Goal: Task Accomplishment & Management: Complete application form

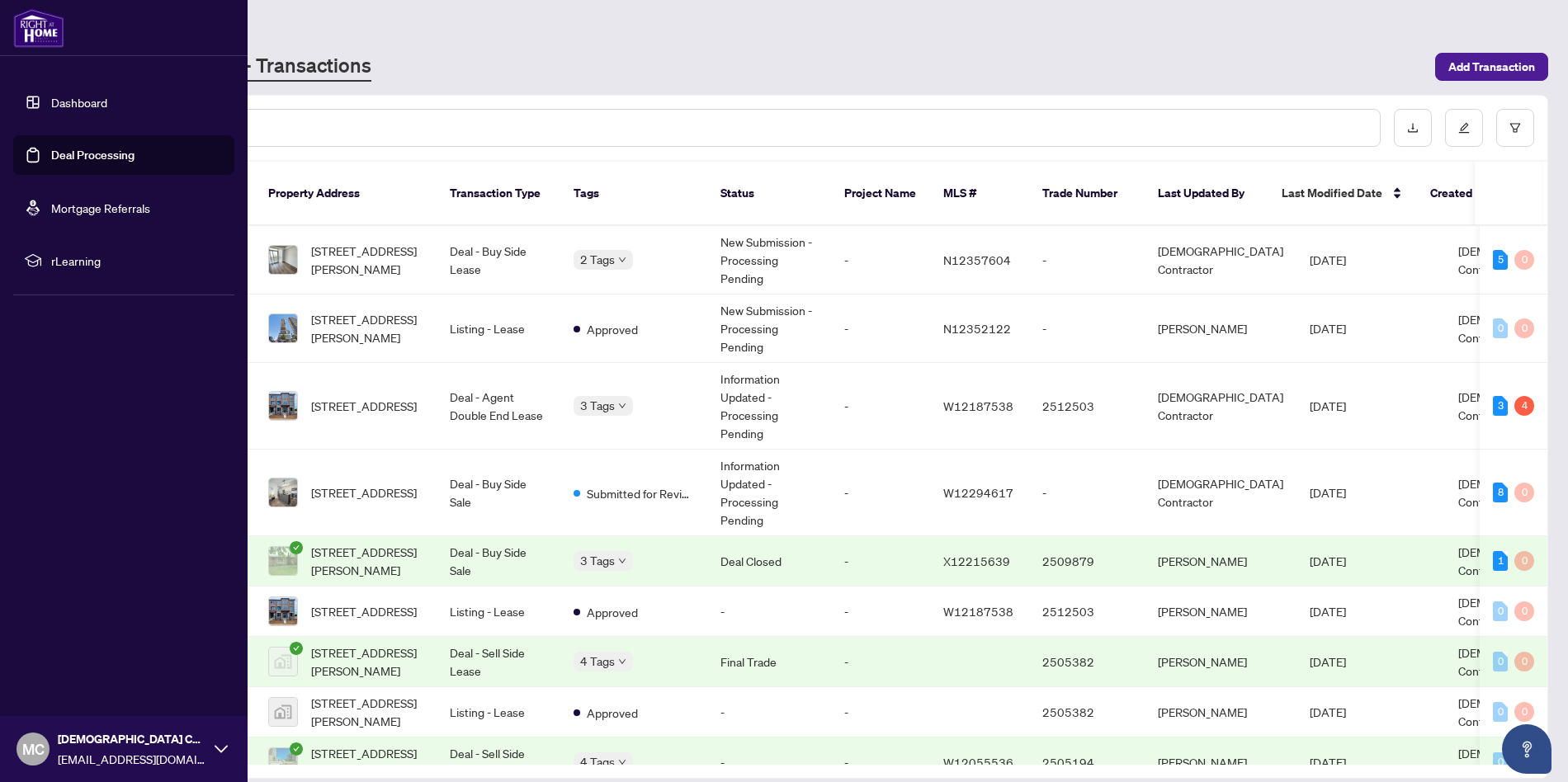
scroll to position [9, 0]
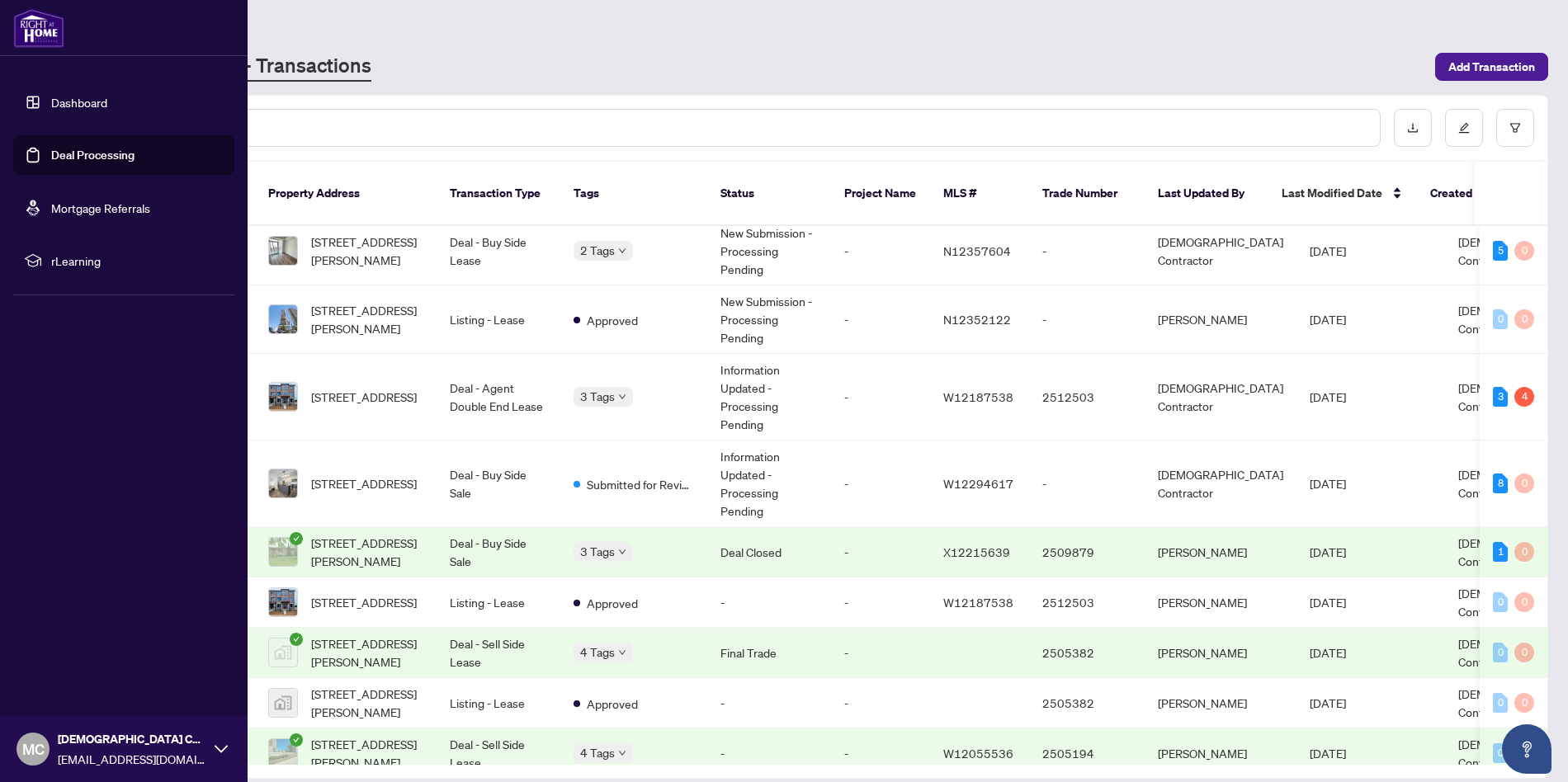
click at [90, 101] on link "Dashboard" at bounding box center [79, 102] width 56 height 15
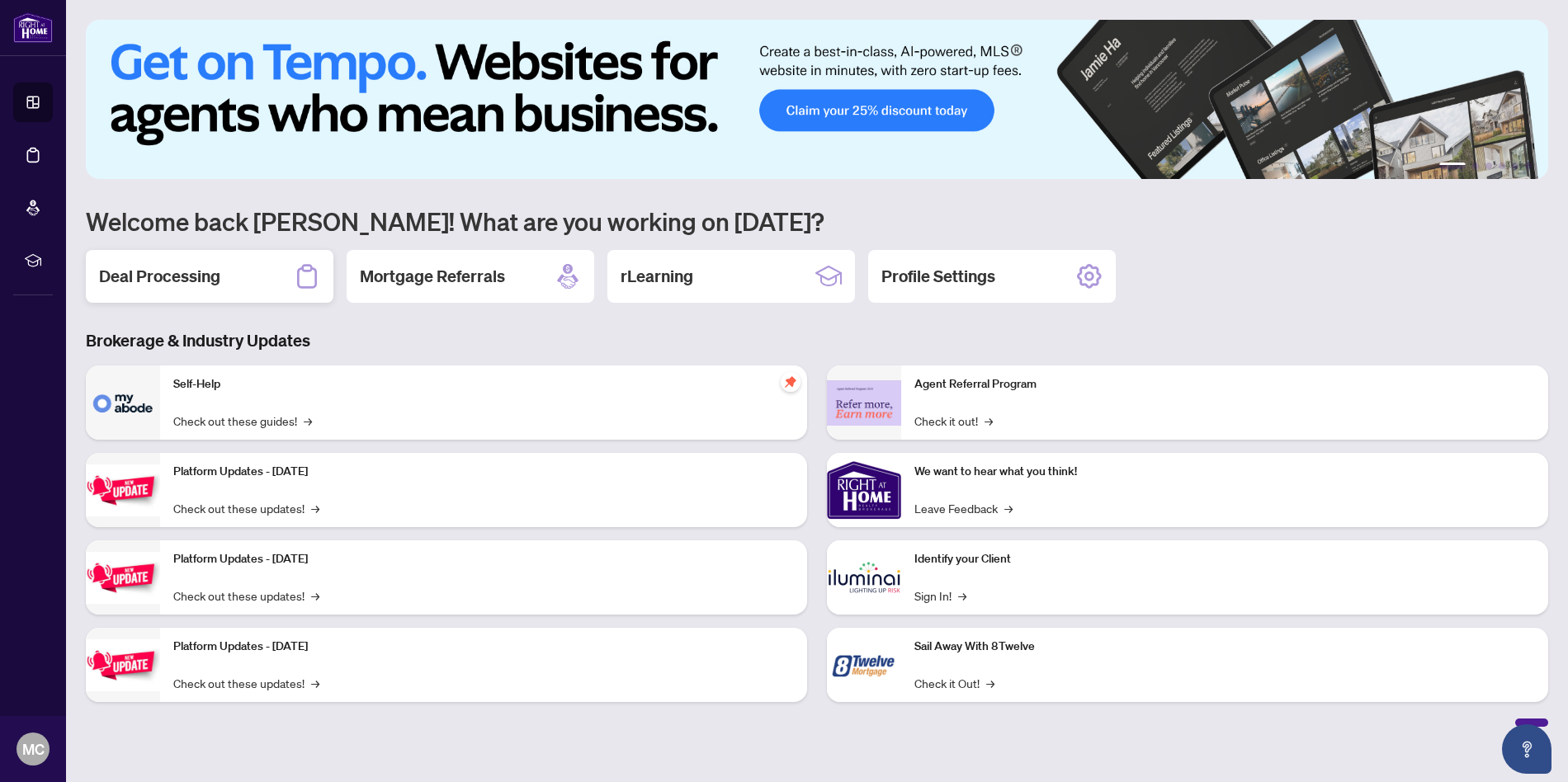
click at [144, 269] on h2 "Deal Processing" at bounding box center [160, 276] width 121 height 23
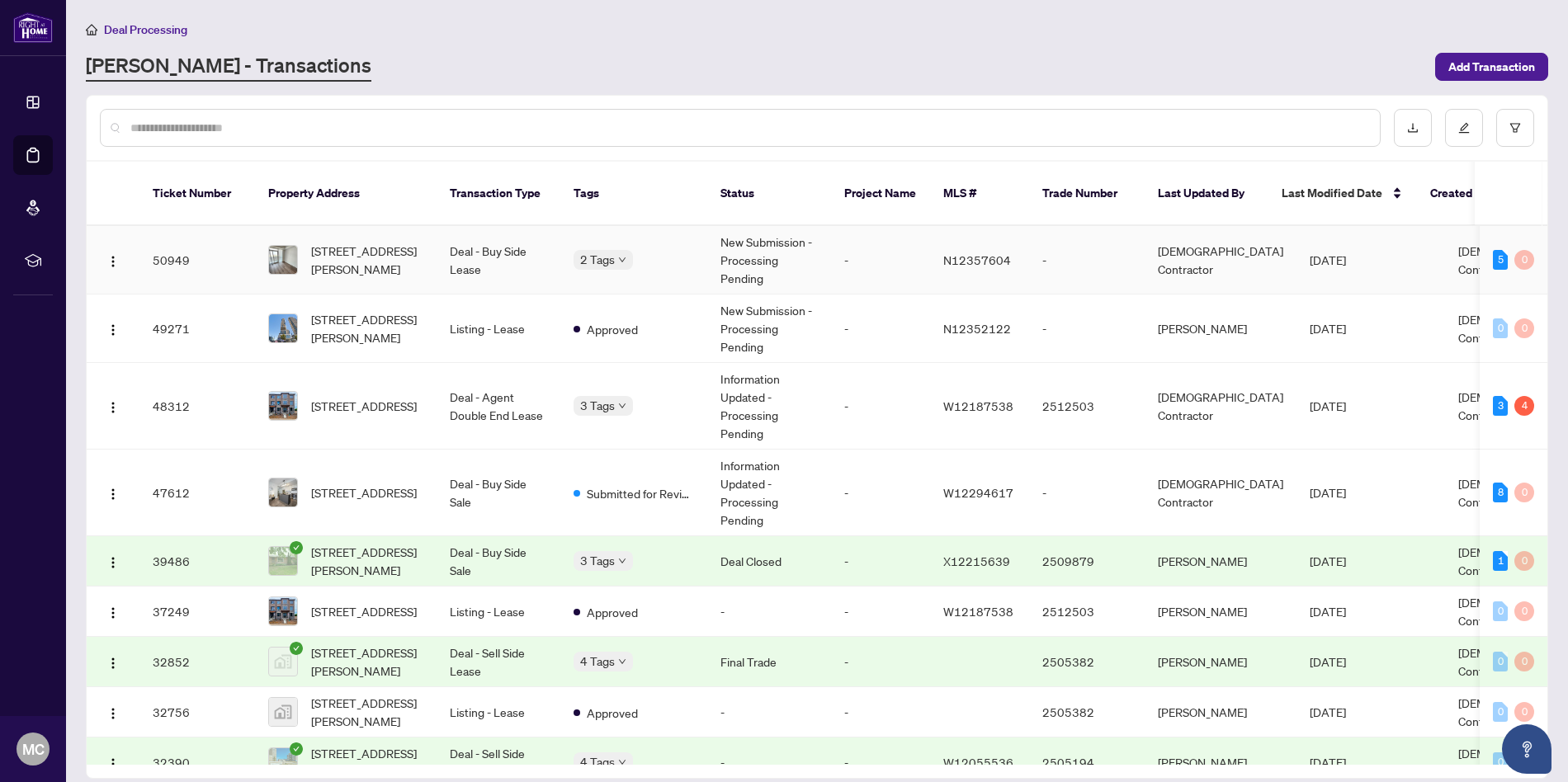
click at [509, 242] on td "Deal - Buy Side Lease" at bounding box center [498, 260] width 124 height 68
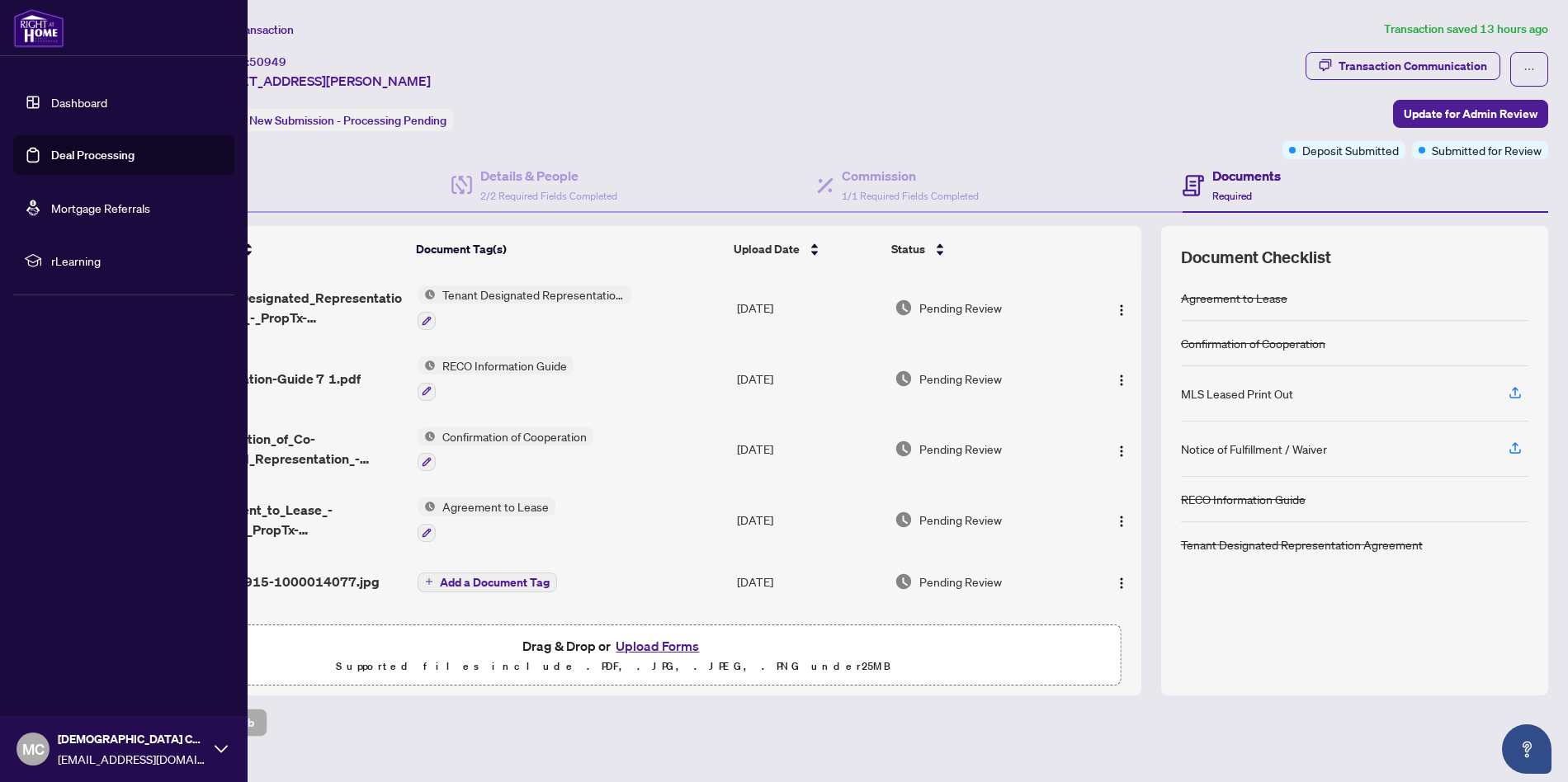
click at [103, 110] on link "Dashboard" at bounding box center [79, 102] width 56 height 15
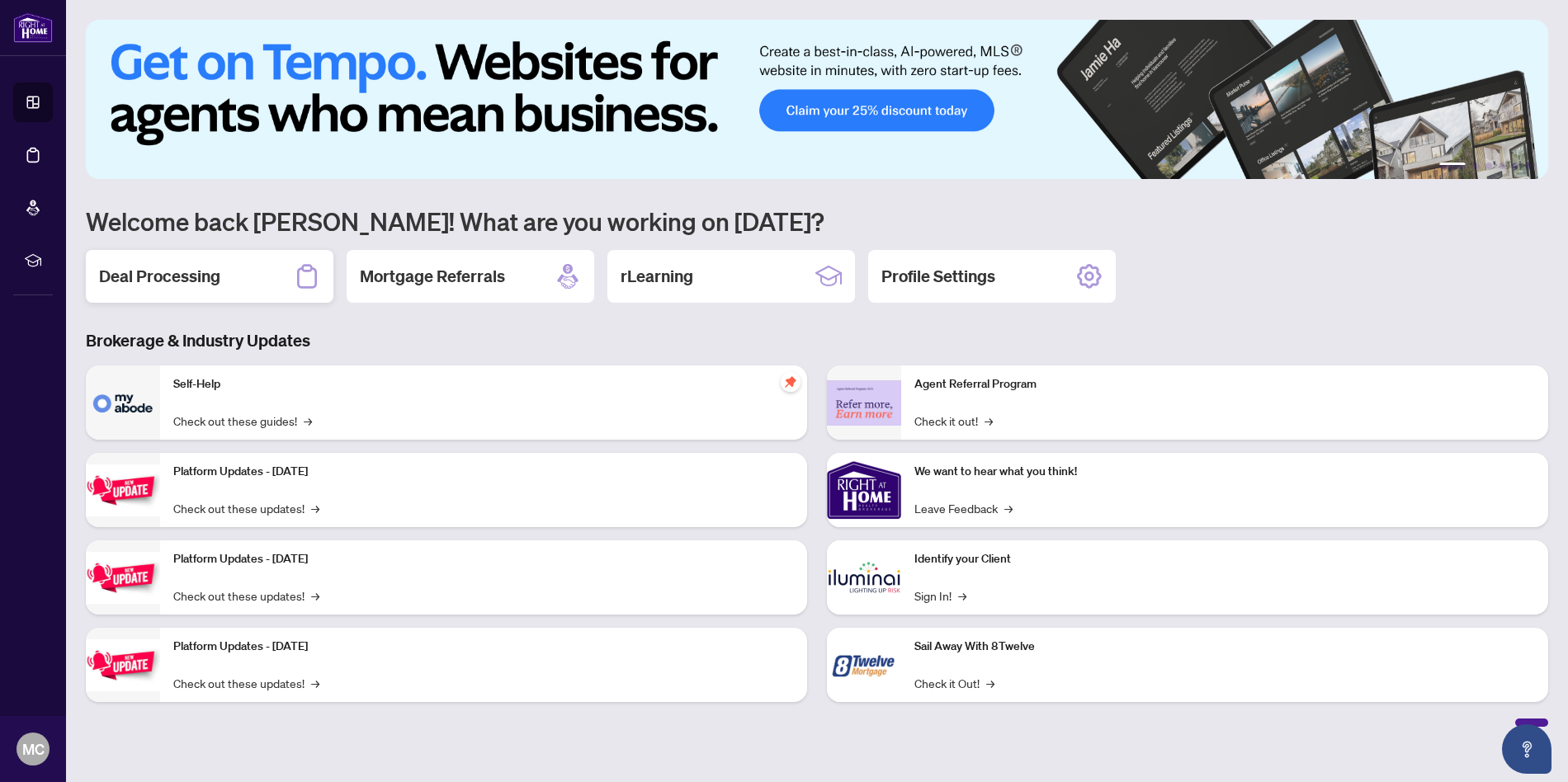
click at [152, 260] on div "Deal Processing" at bounding box center [209, 276] width 247 height 53
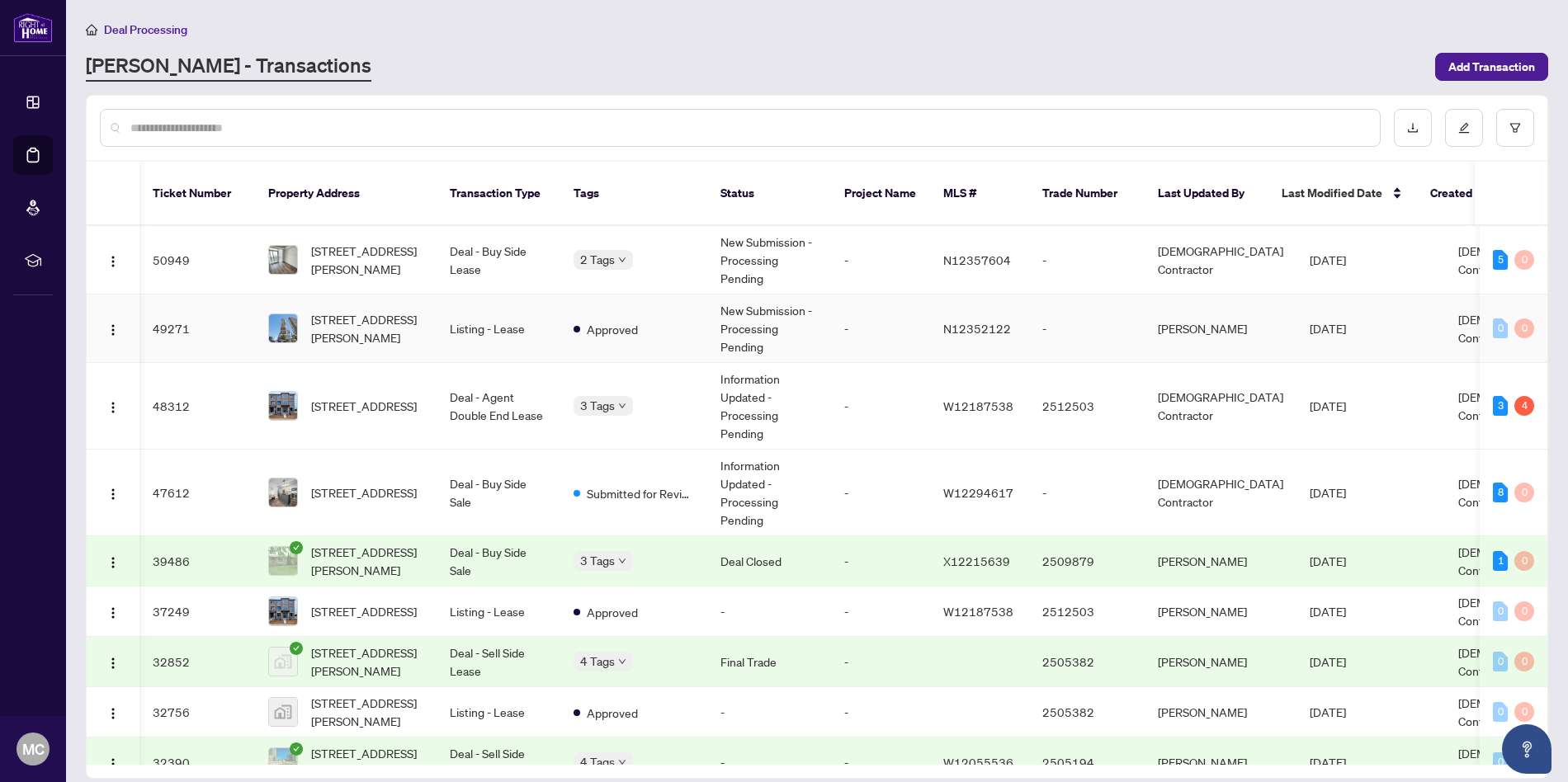
scroll to position [0, 4]
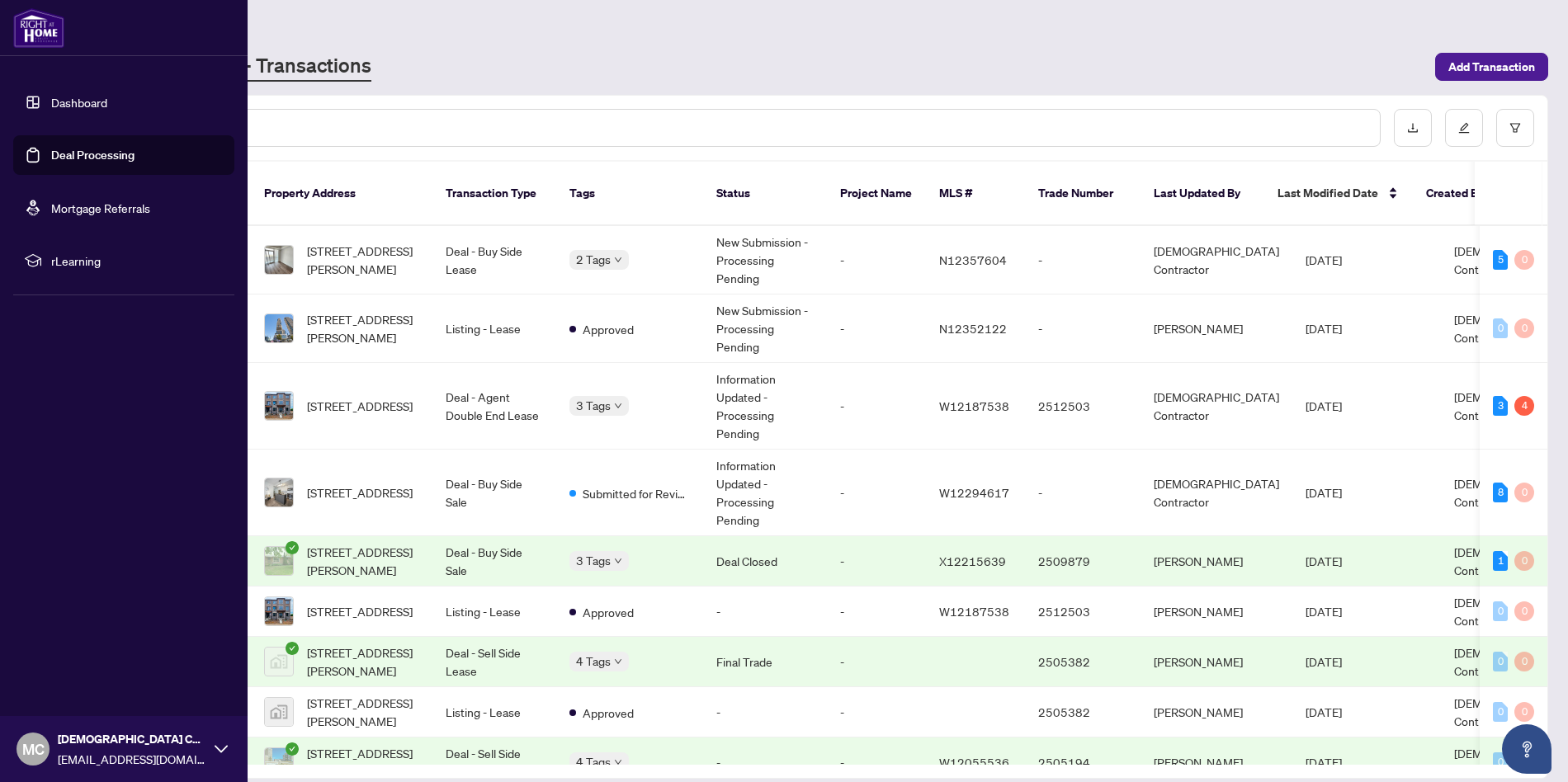
click at [77, 96] on link "Dashboard" at bounding box center [79, 102] width 56 height 15
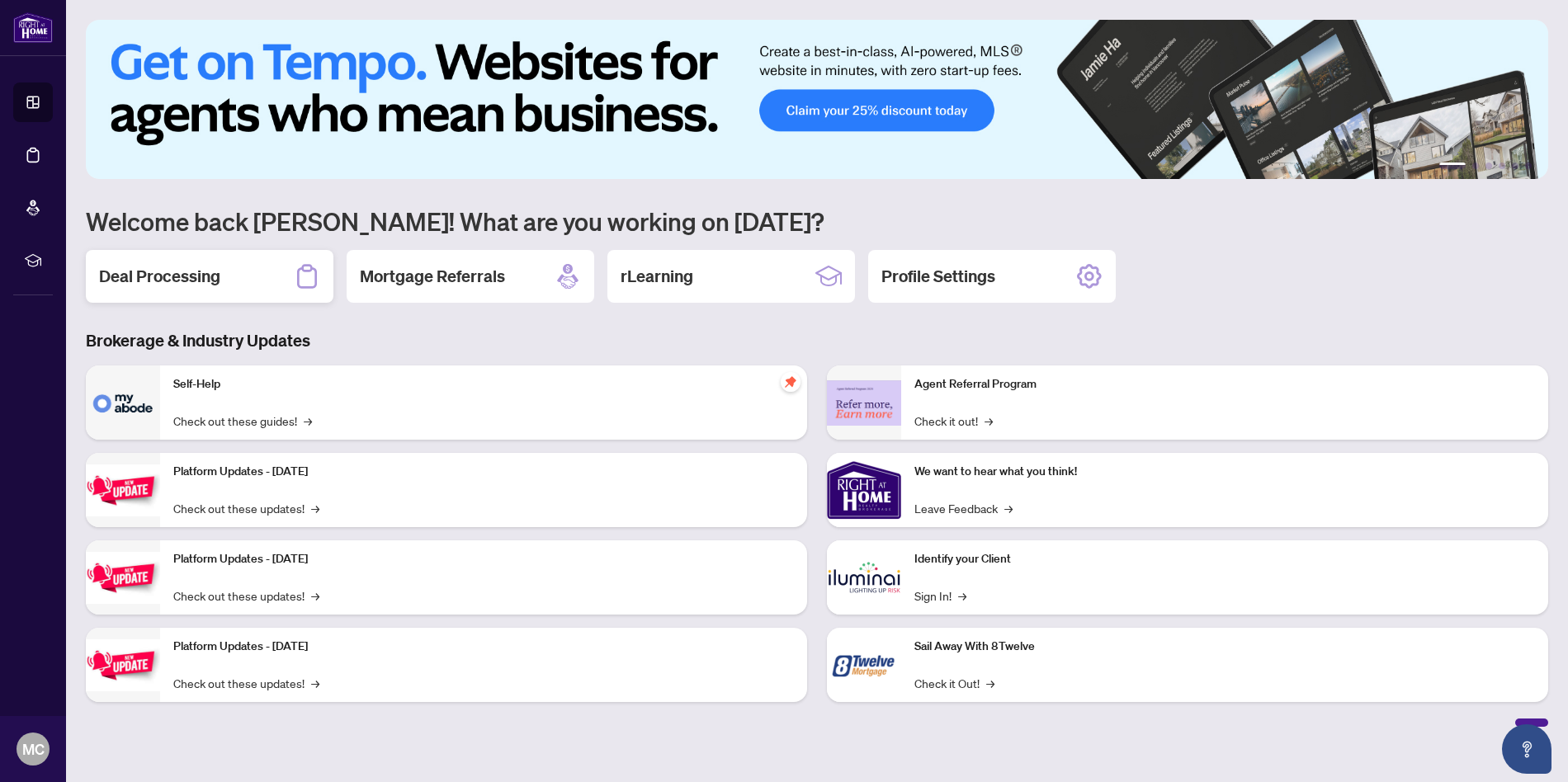
click at [223, 288] on div "Deal Processing" at bounding box center [209, 276] width 247 height 53
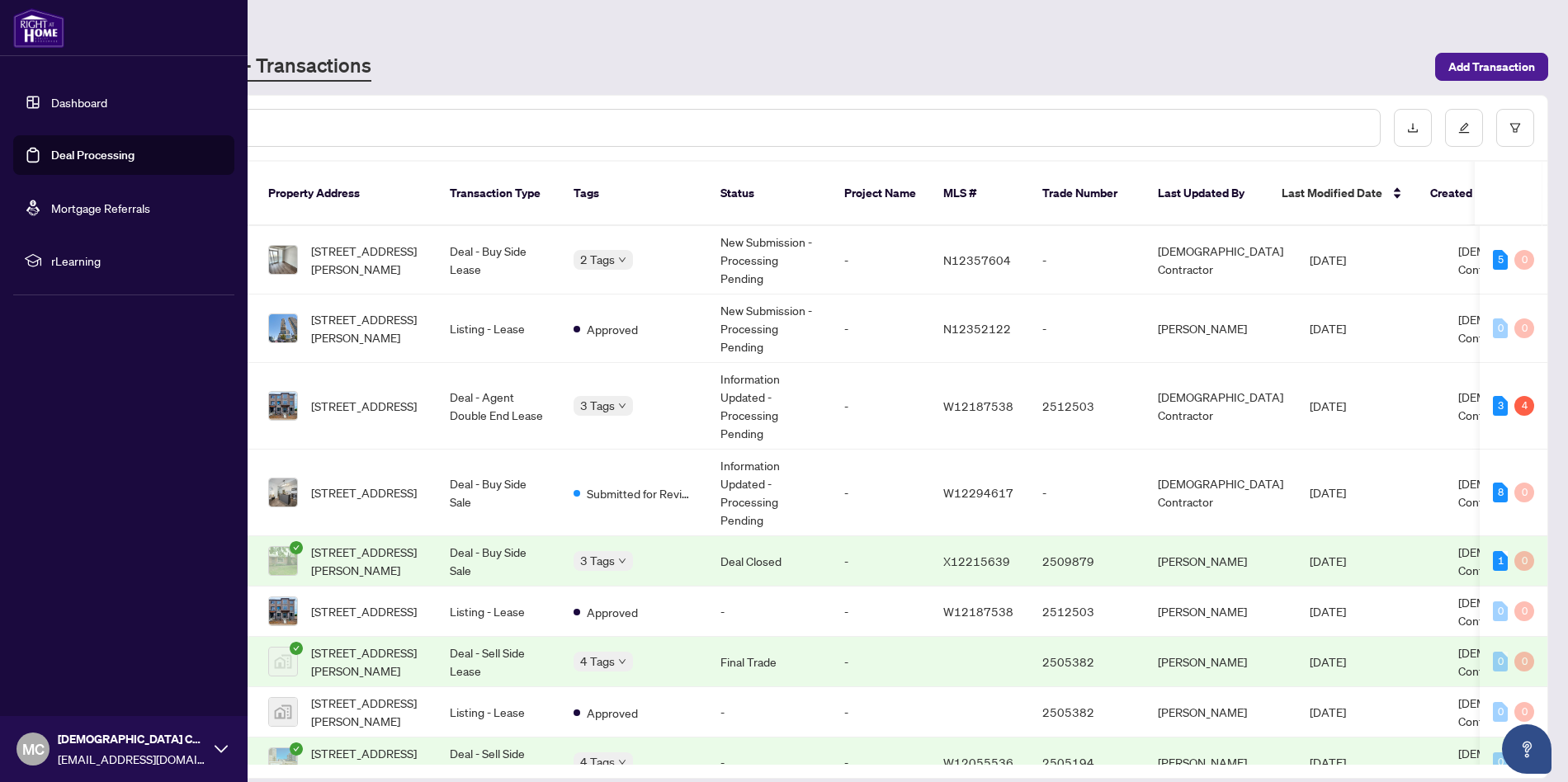
click at [89, 104] on link "Dashboard" at bounding box center [79, 102] width 56 height 15
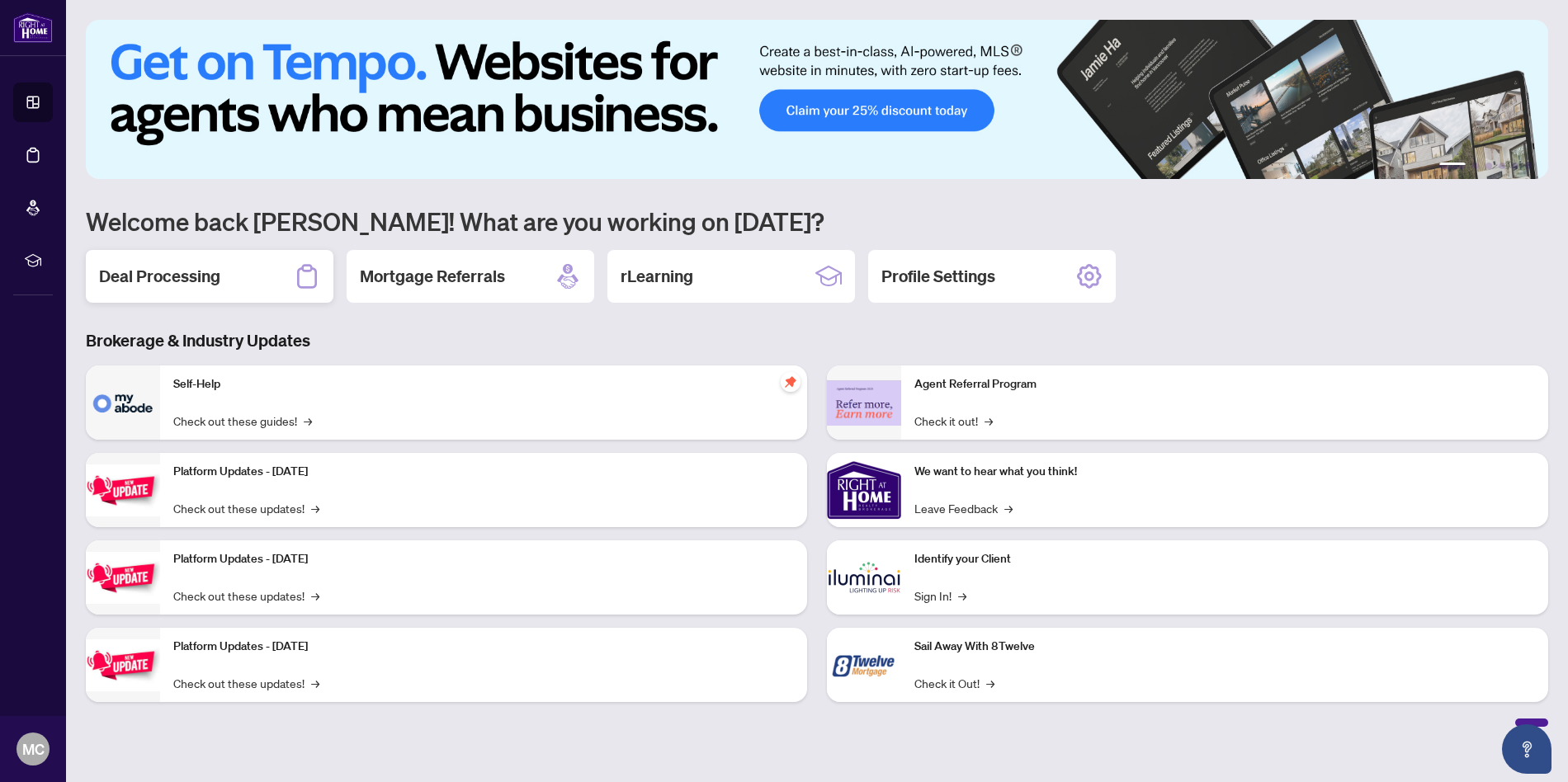
click at [144, 279] on h2 "Deal Processing" at bounding box center [160, 276] width 121 height 23
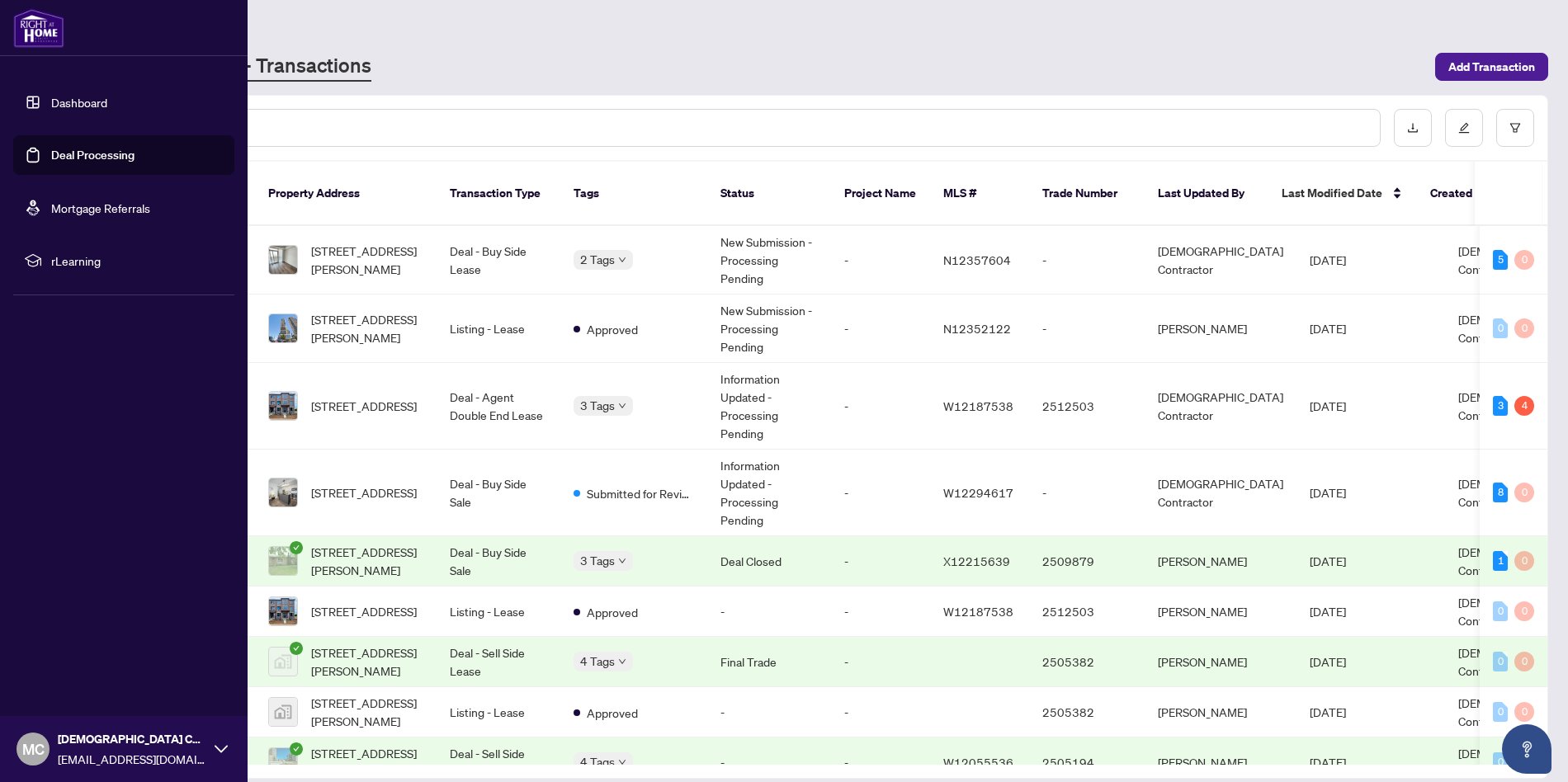
click at [71, 100] on link "Dashboard" at bounding box center [79, 102] width 56 height 15
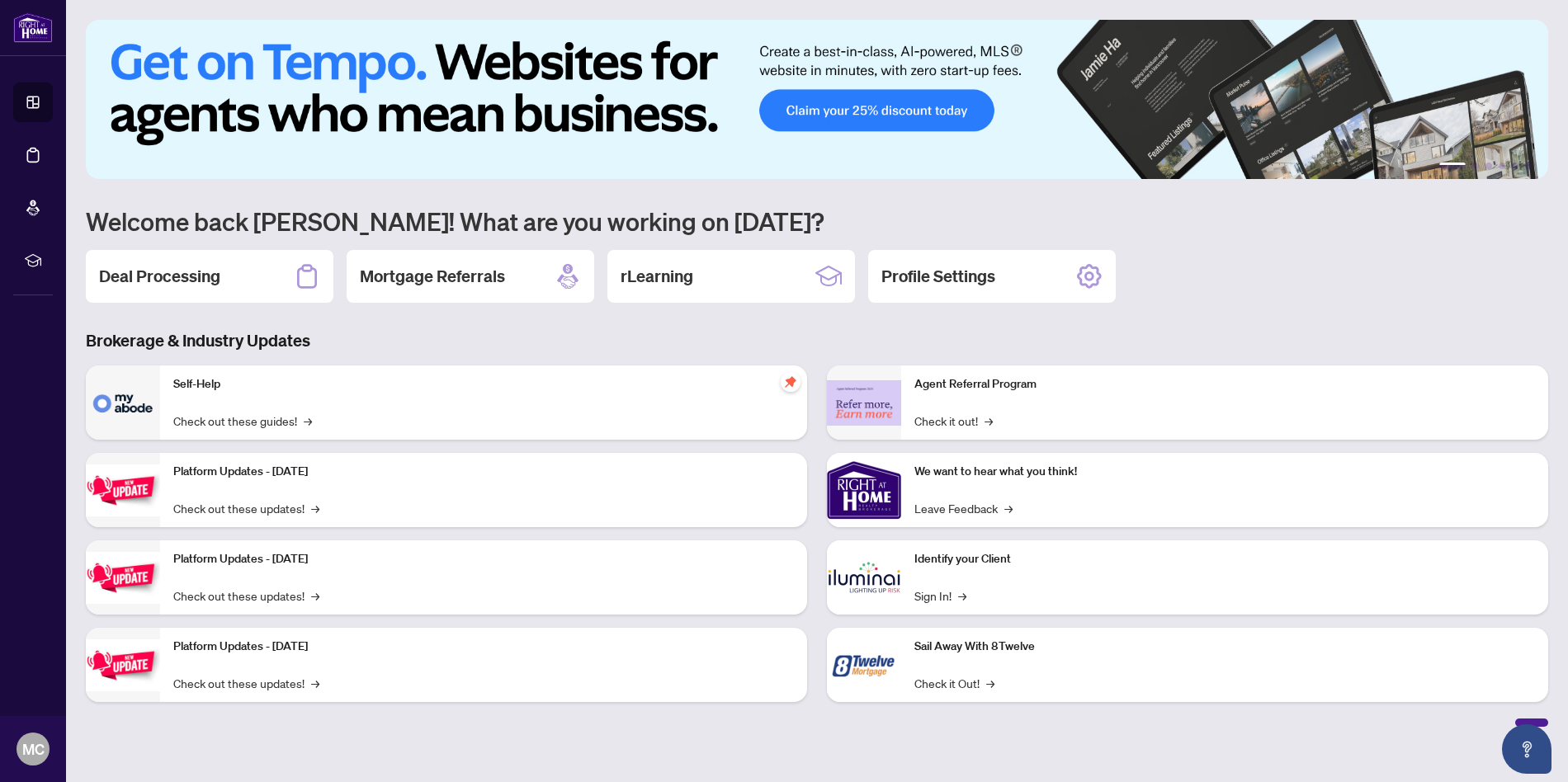
click at [218, 270] on h2 "Deal Processing" at bounding box center [160, 276] width 121 height 23
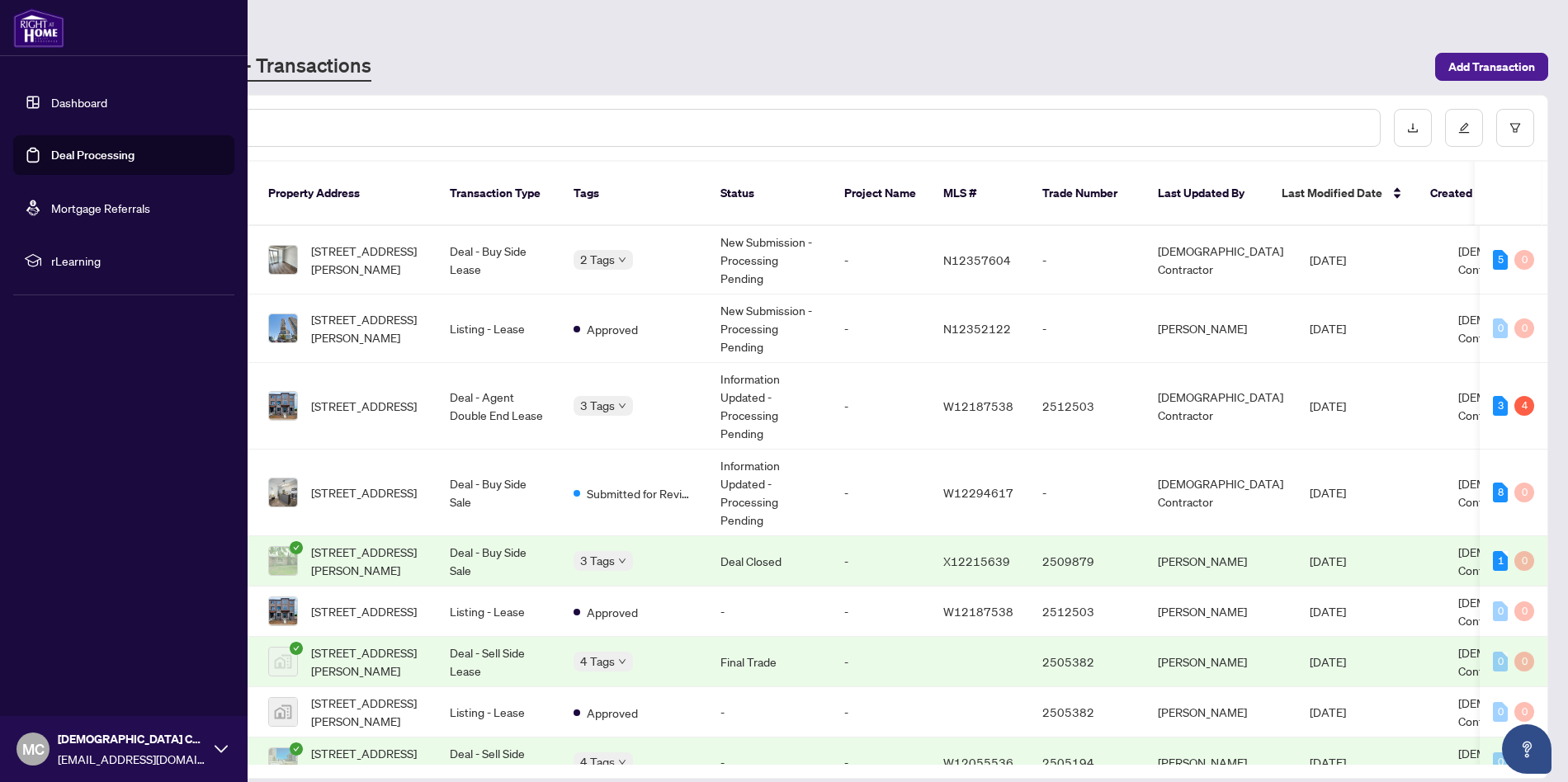
click at [69, 105] on link "Dashboard" at bounding box center [79, 102] width 56 height 15
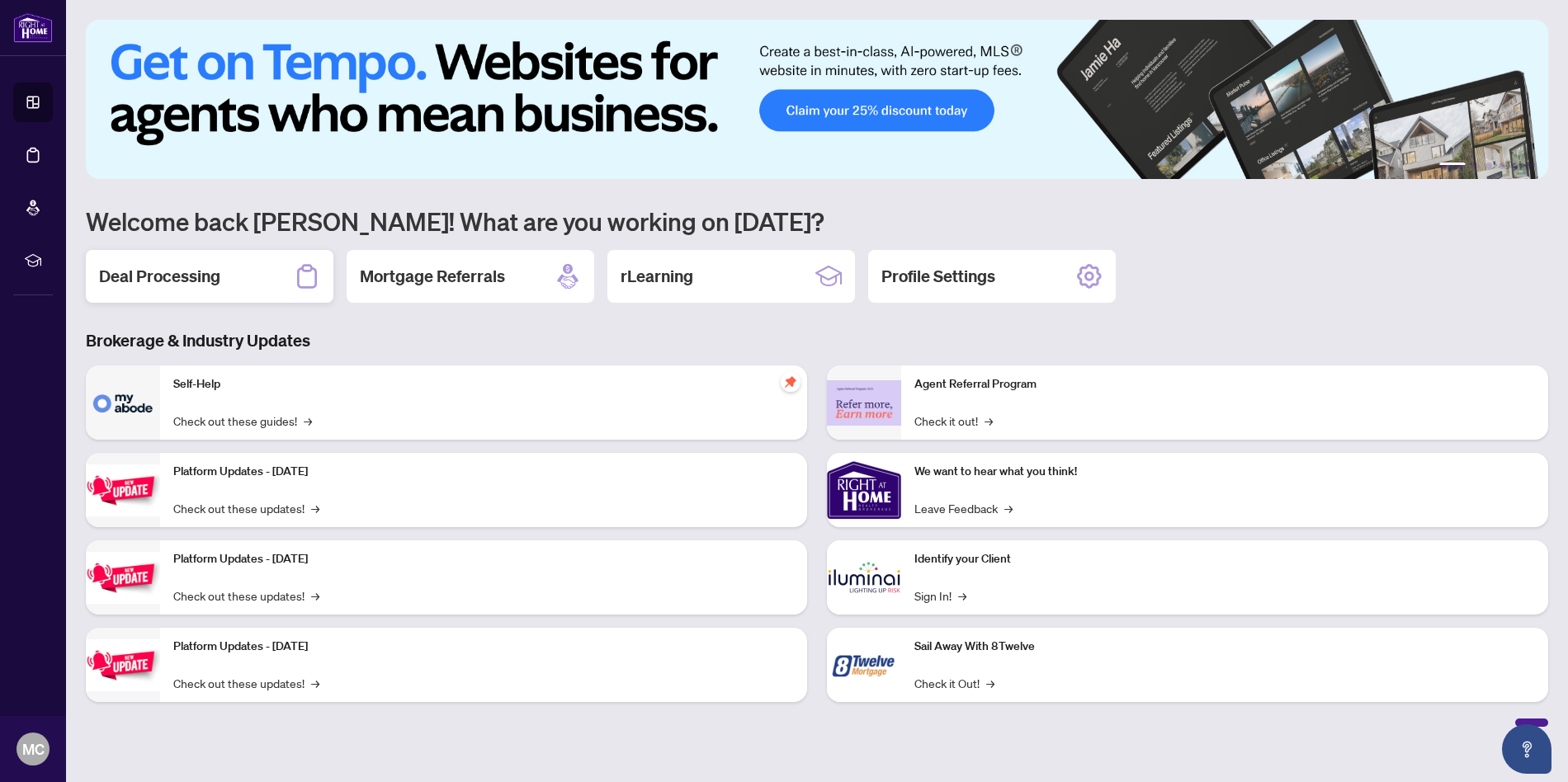
click at [181, 253] on div "Deal Processing" at bounding box center [209, 276] width 247 height 53
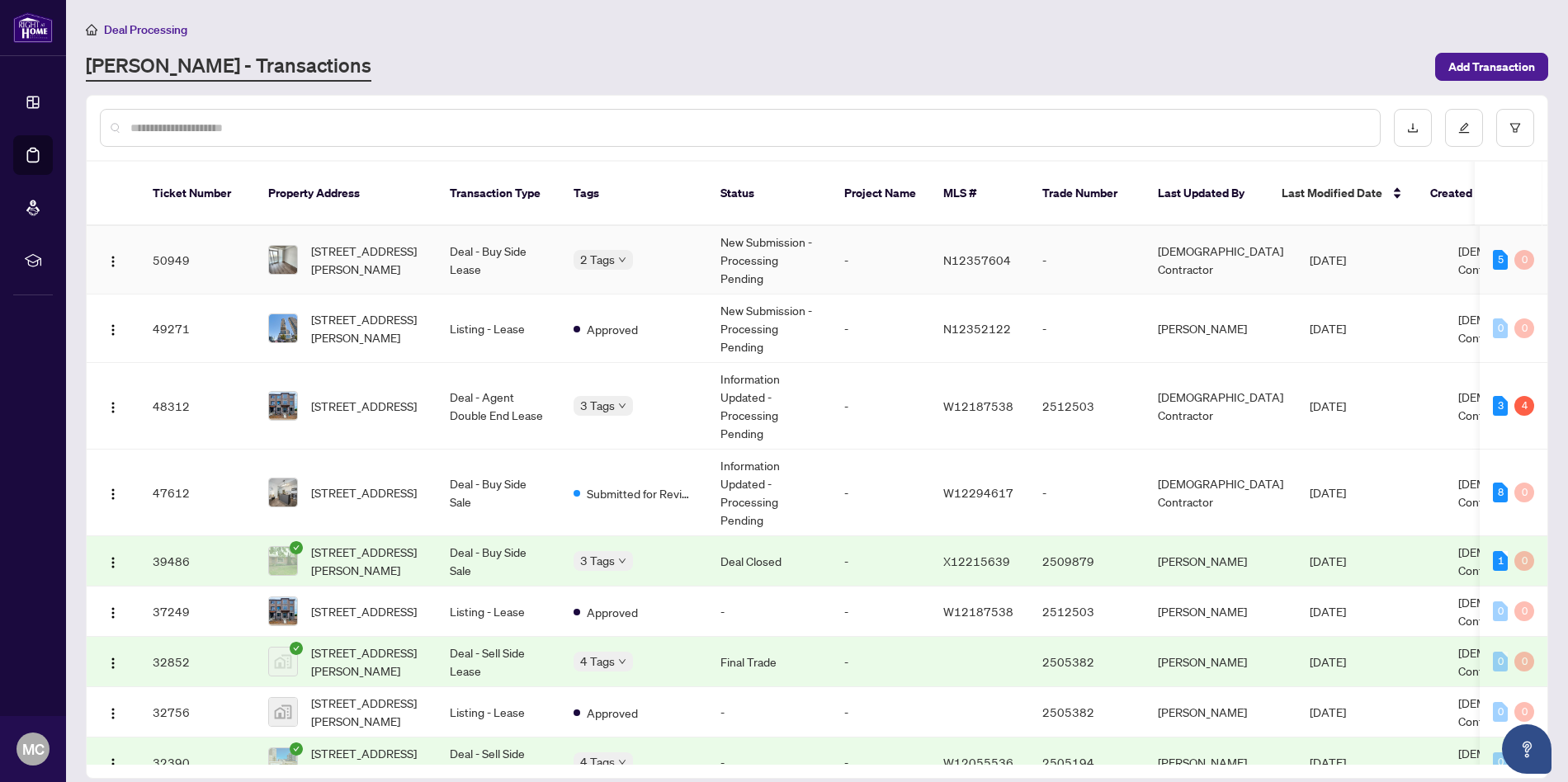
click at [476, 242] on td "Deal - Buy Side Lease" at bounding box center [498, 260] width 124 height 68
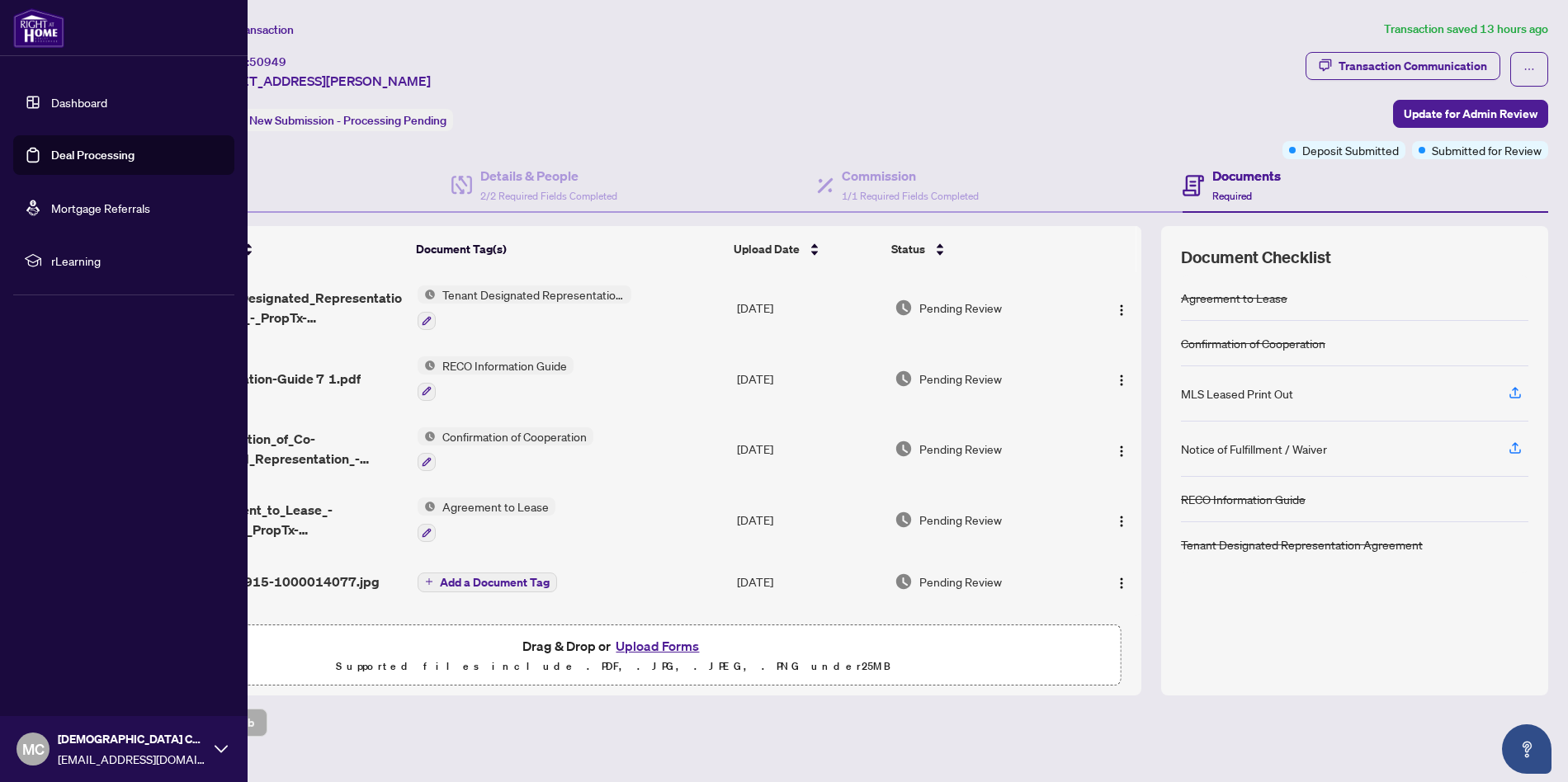
click at [63, 96] on link "Dashboard" at bounding box center [79, 102] width 56 height 15
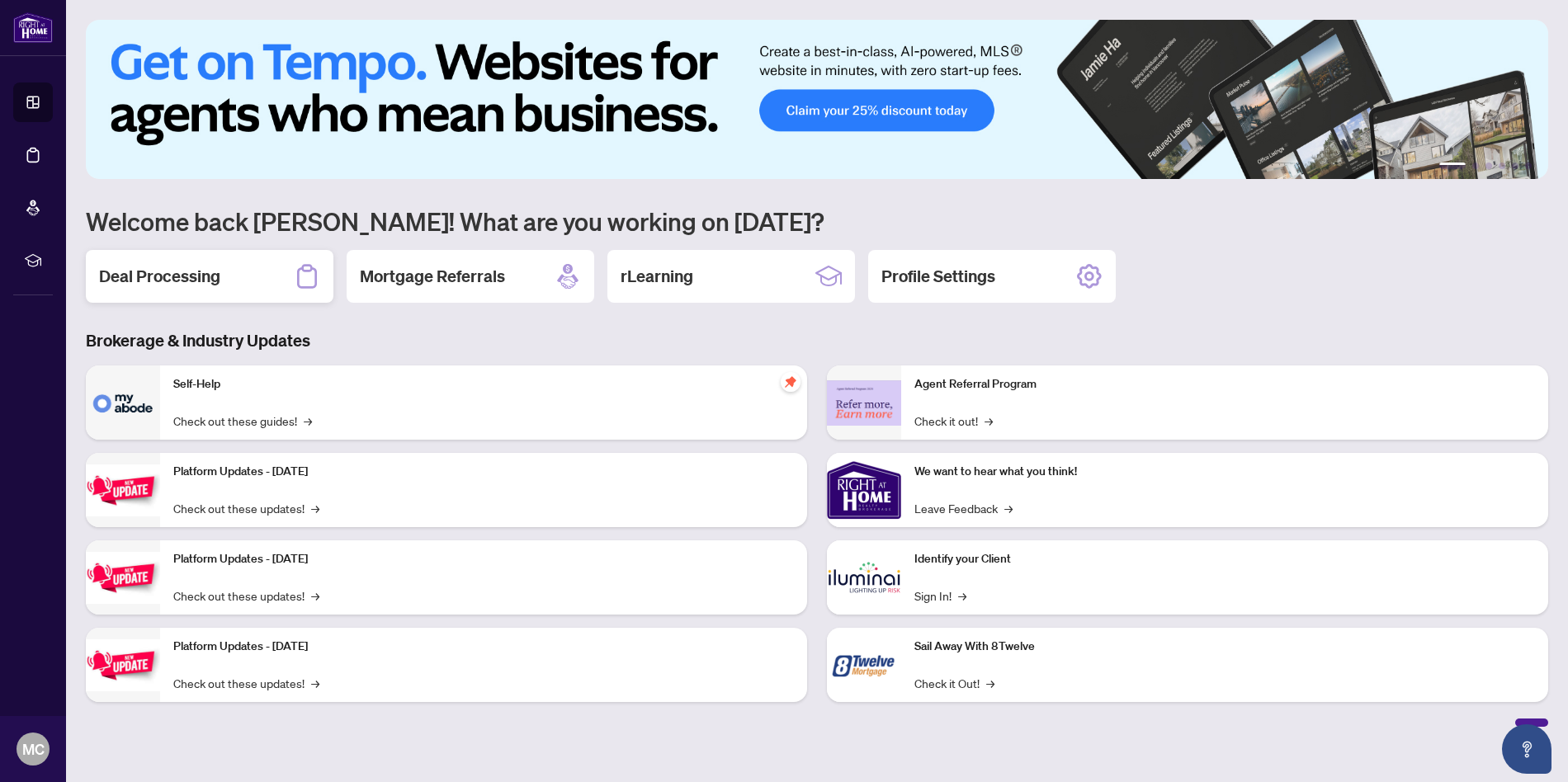
click at [186, 273] on h2 "Deal Processing" at bounding box center [160, 276] width 121 height 23
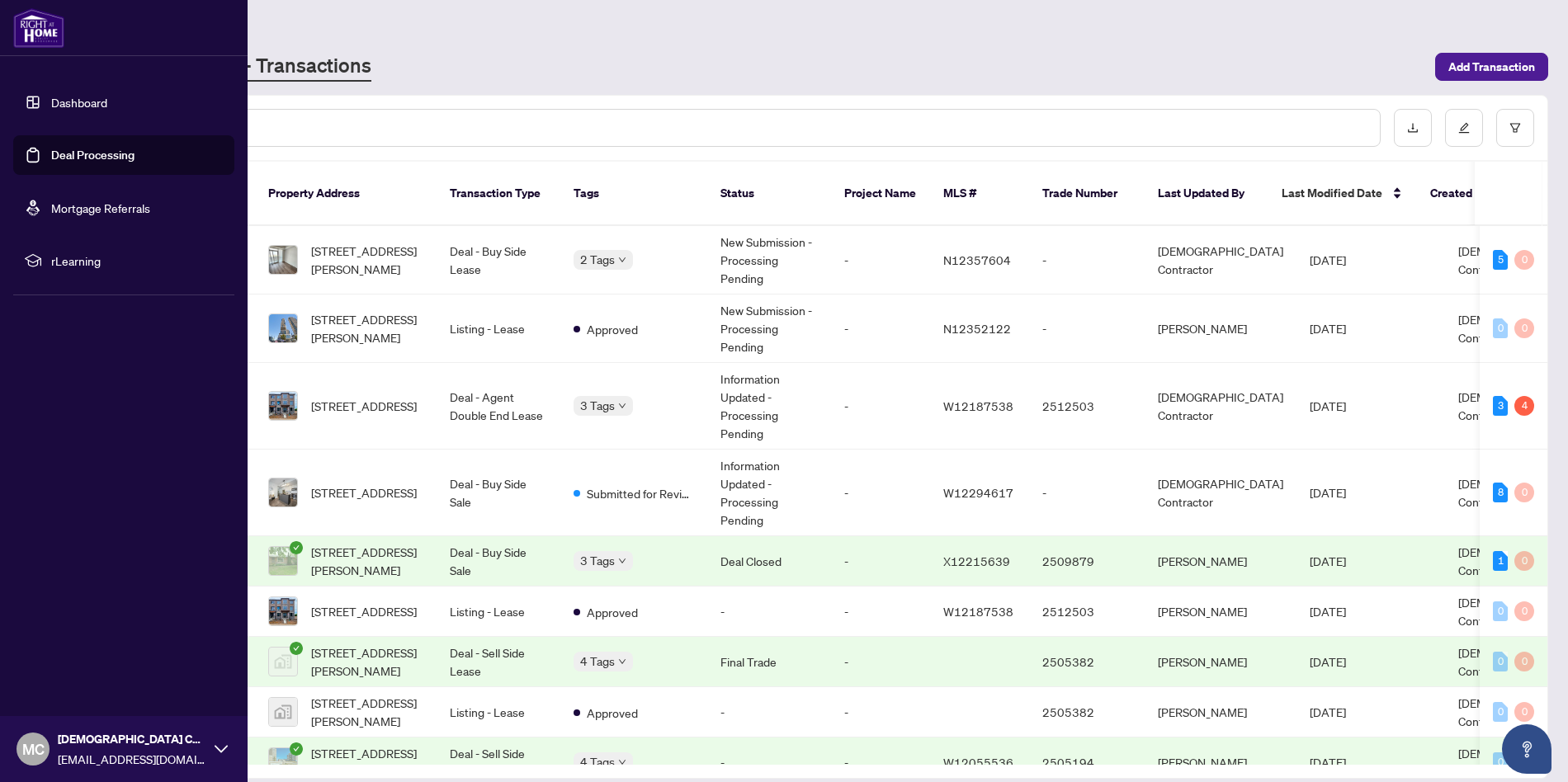
click at [61, 97] on link "Dashboard" at bounding box center [79, 102] width 56 height 15
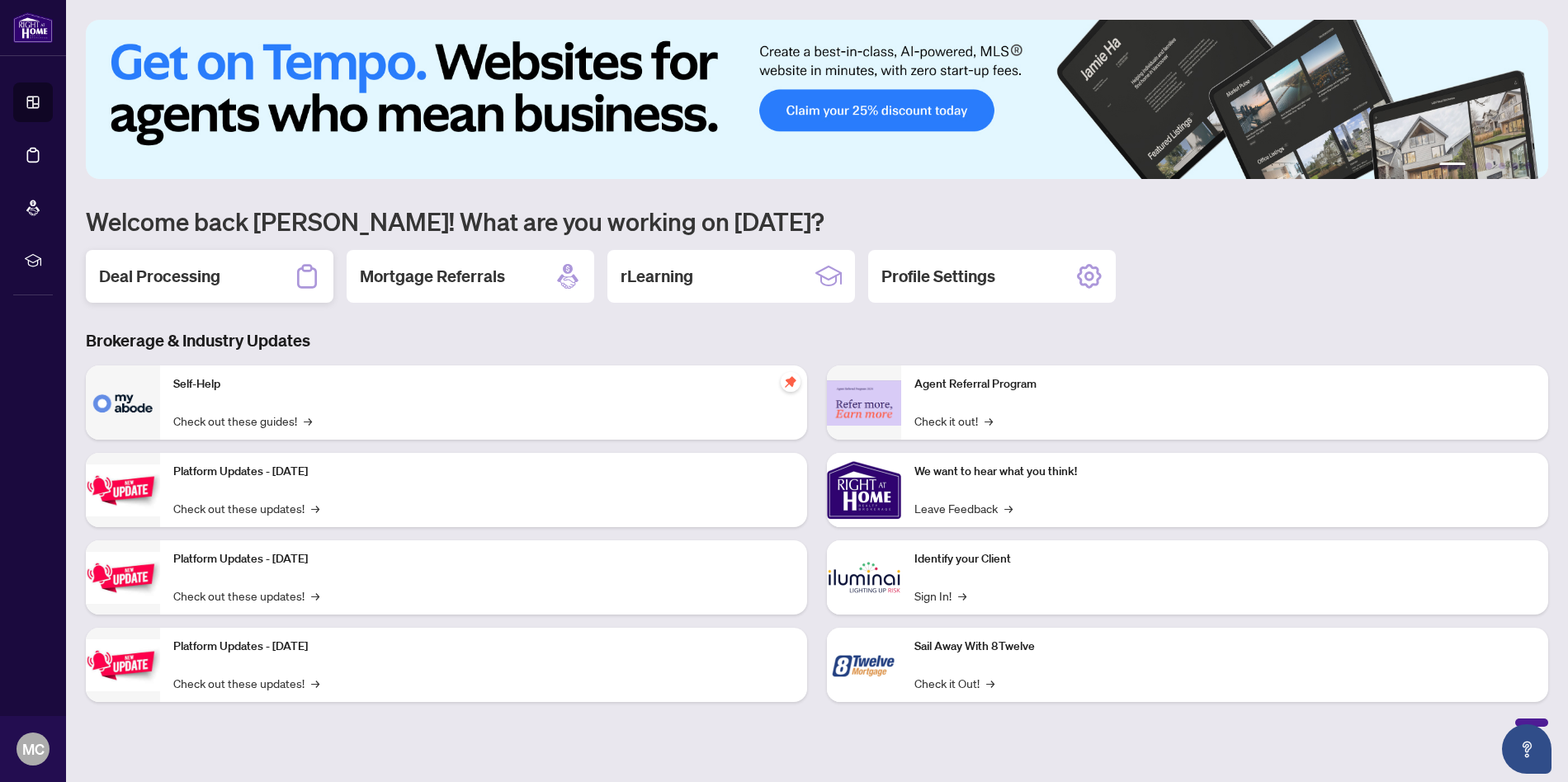
click at [230, 284] on div "Deal Processing" at bounding box center [209, 276] width 247 height 53
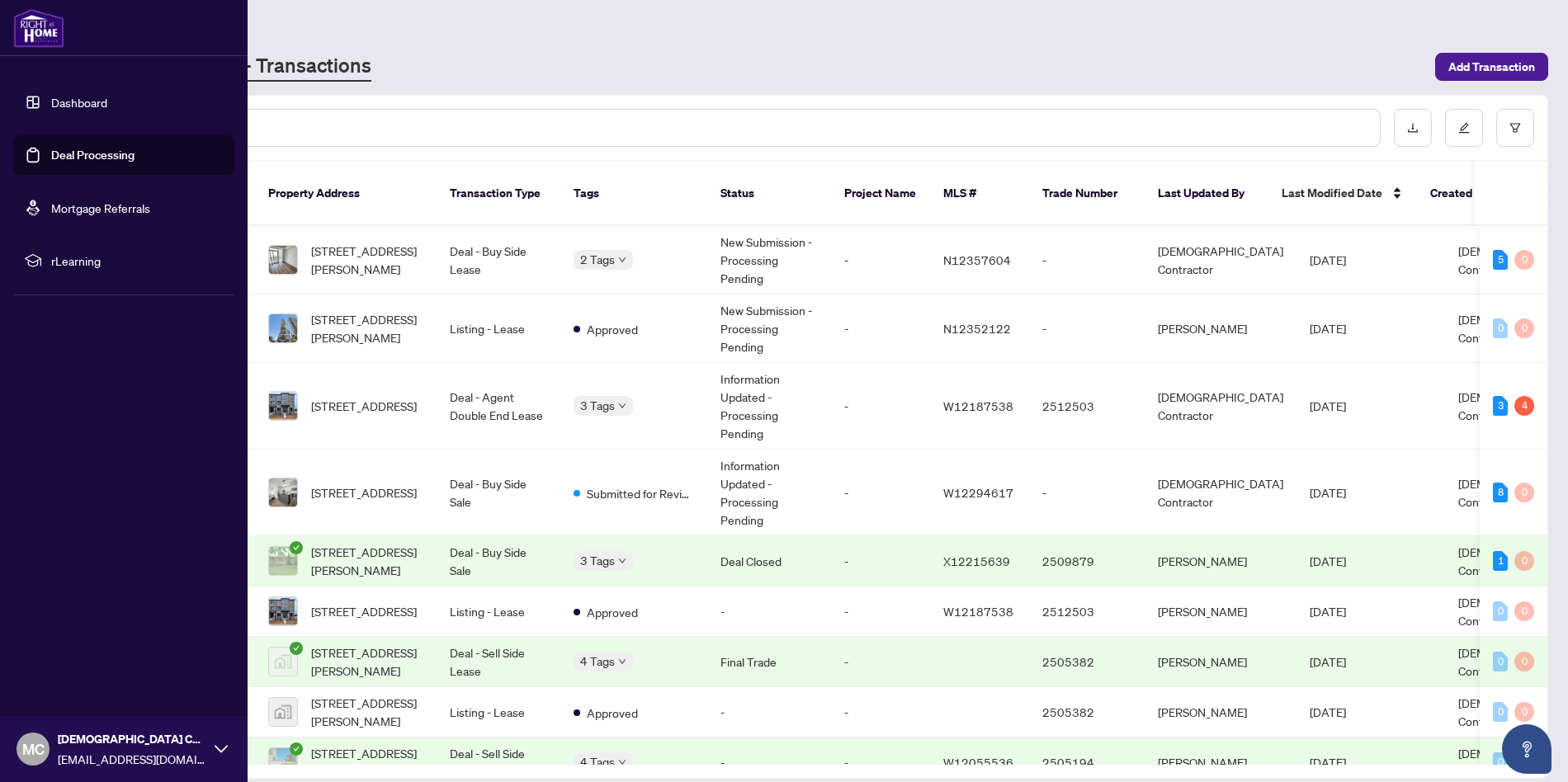
click at [91, 104] on link "Dashboard" at bounding box center [79, 102] width 56 height 15
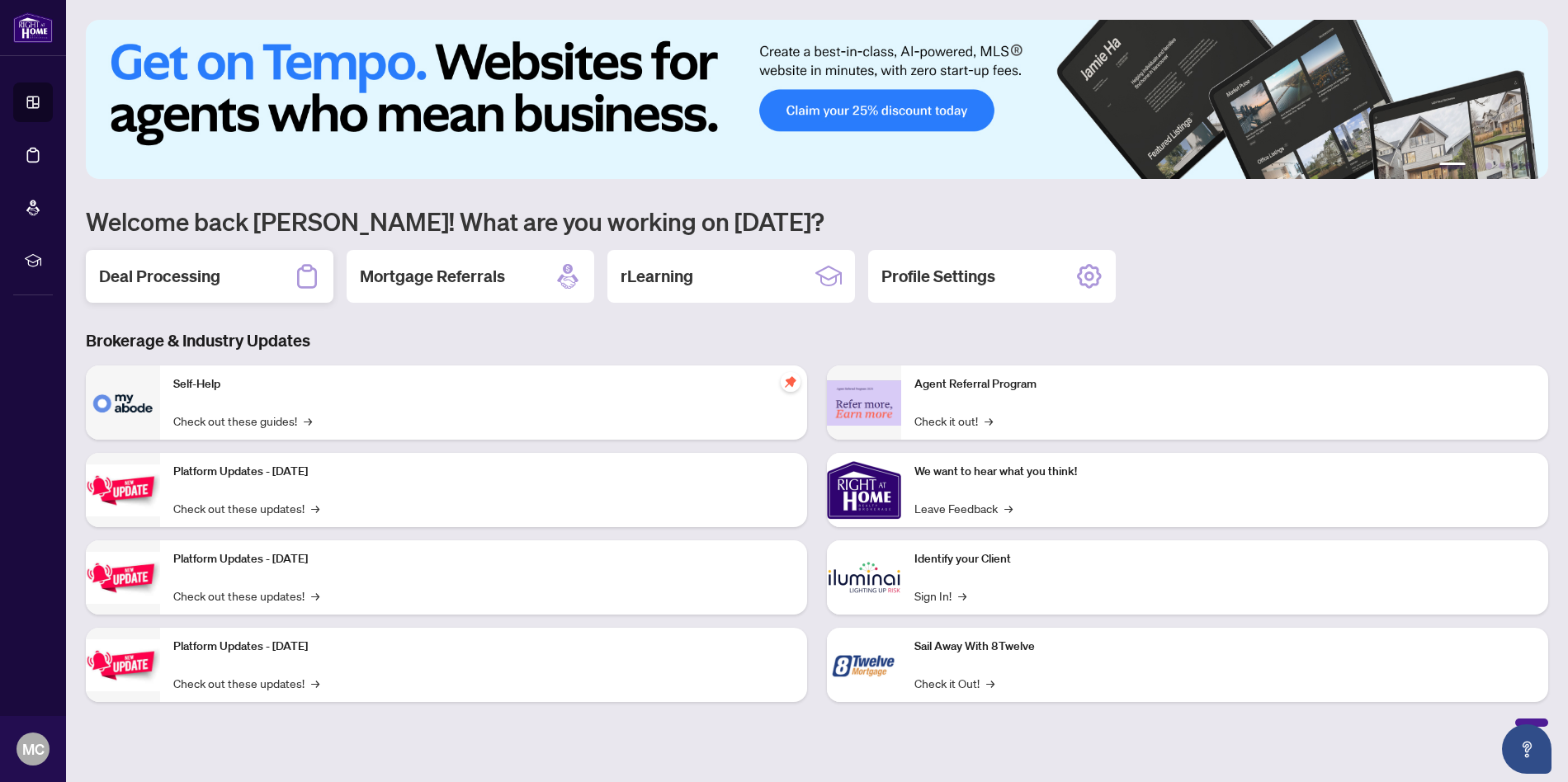
click at [201, 283] on h2 "Deal Processing" at bounding box center [160, 276] width 121 height 23
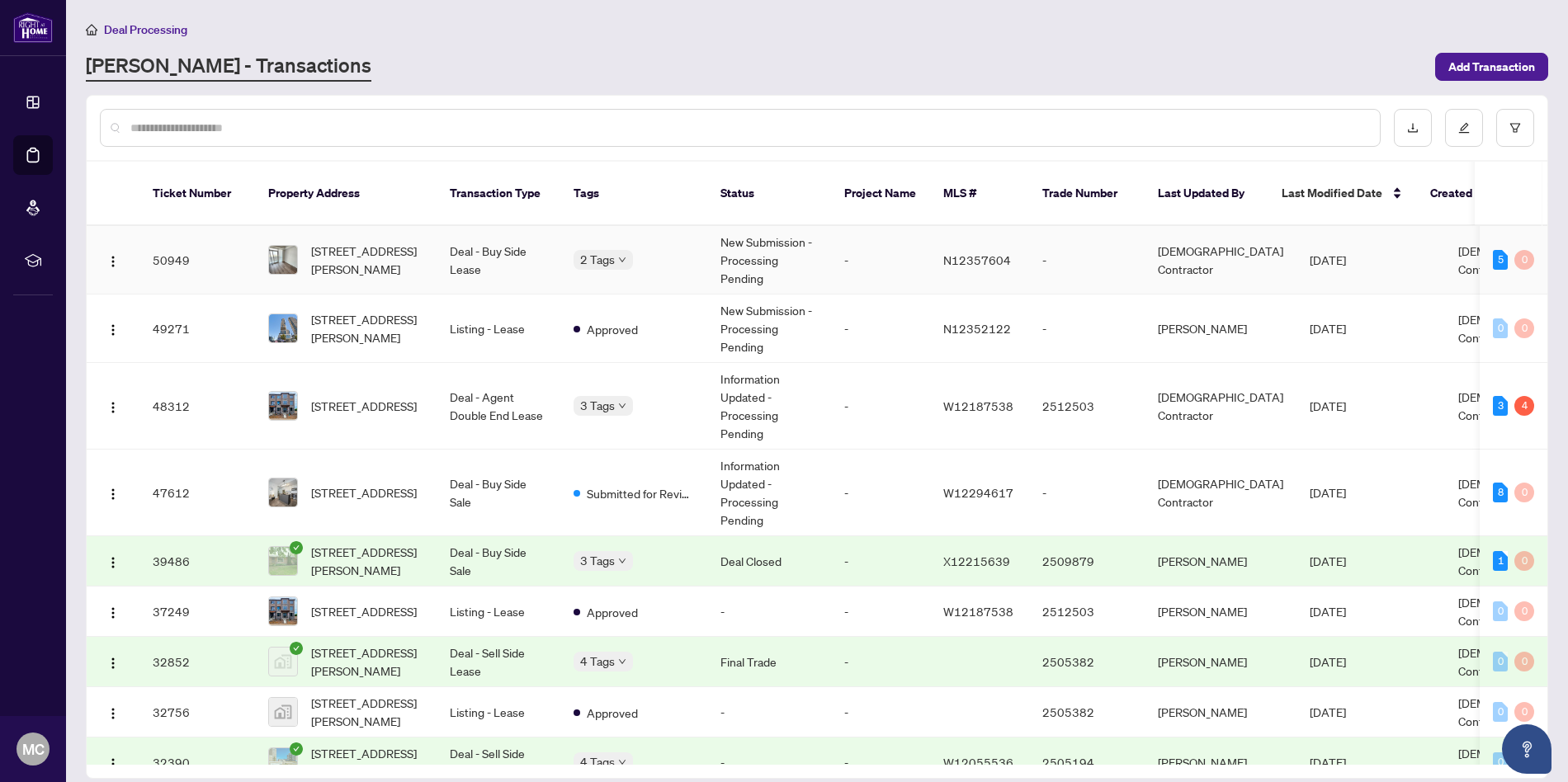
click at [885, 247] on td "-" at bounding box center [880, 260] width 99 height 68
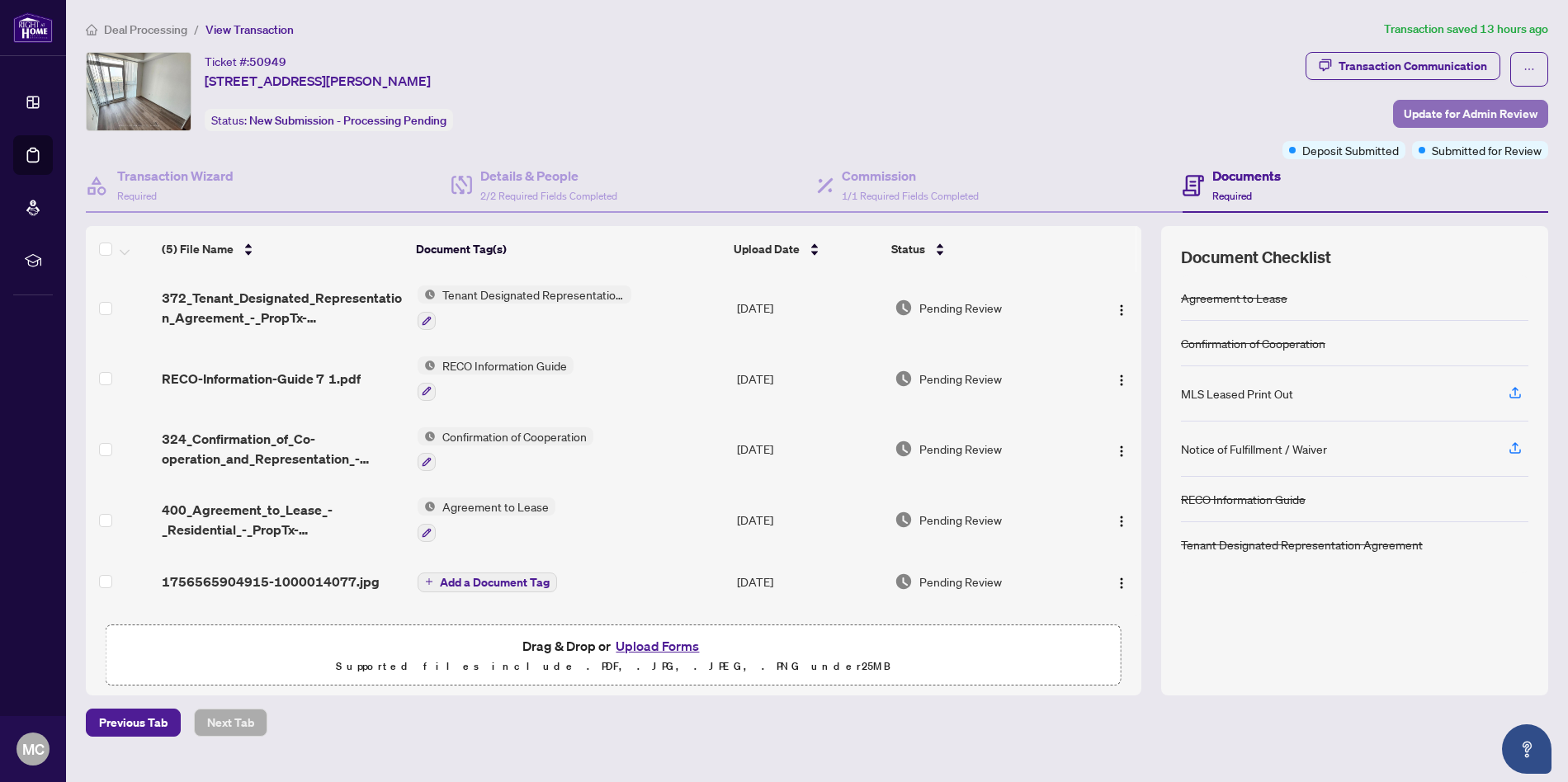
click at [1473, 113] on span "Update for Admin Review" at bounding box center [1470, 114] width 134 height 26
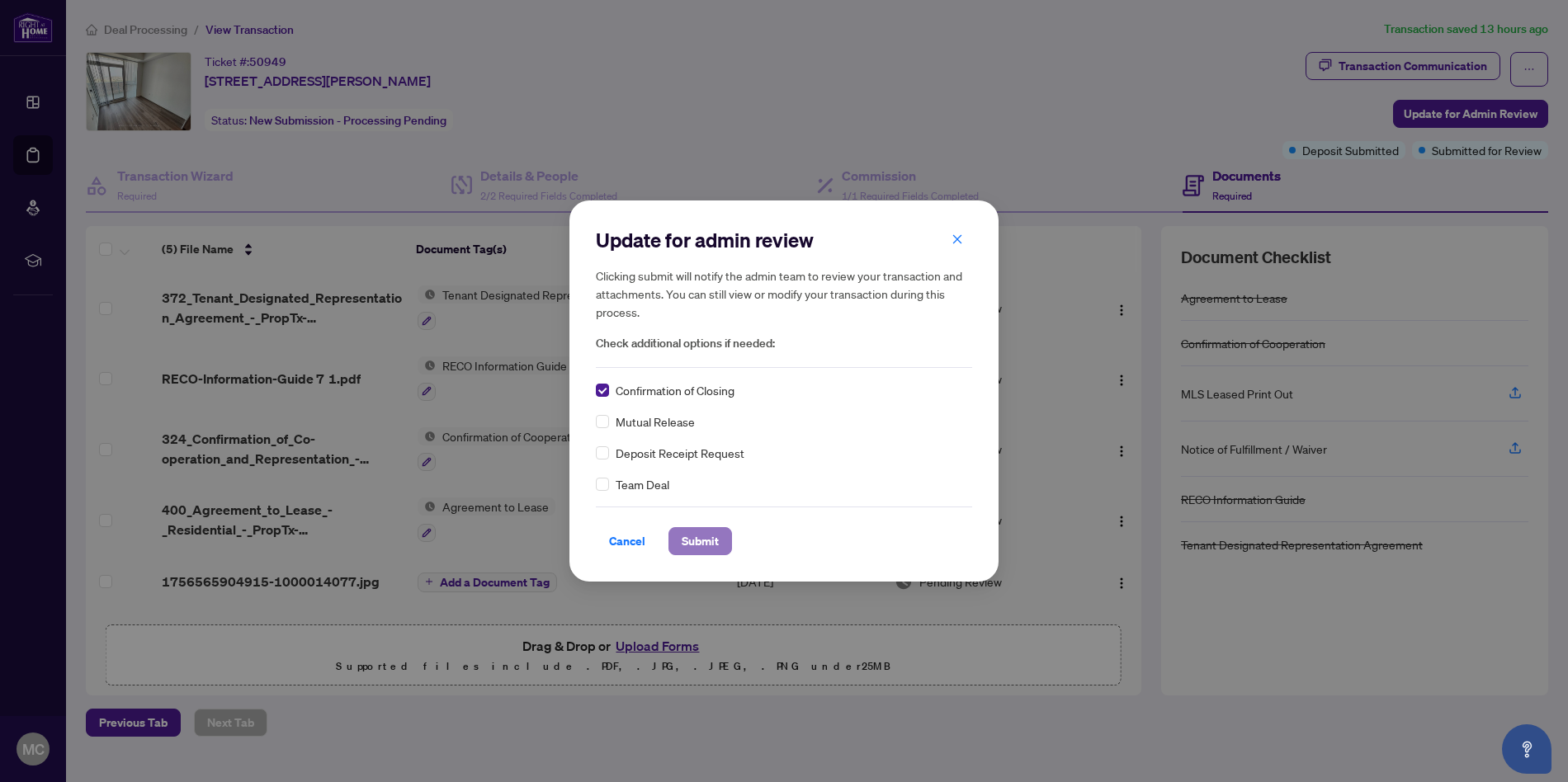
click at [706, 544] on span "Submit" at bounding box center [700, 542] width 37 height 26
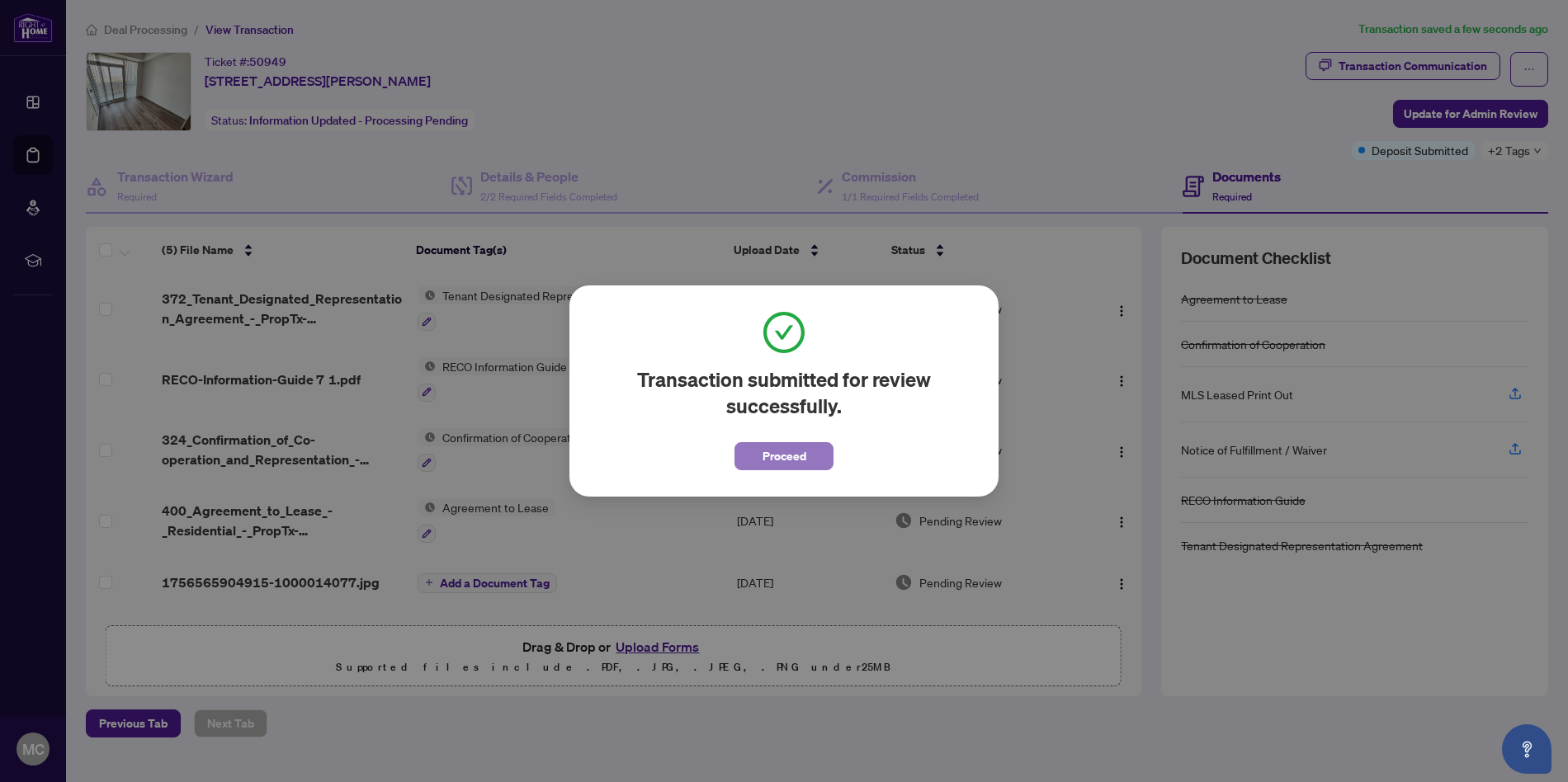
click at [790, 455] on span "Proceed" at bounding box center [784, 457] width 44 height 26
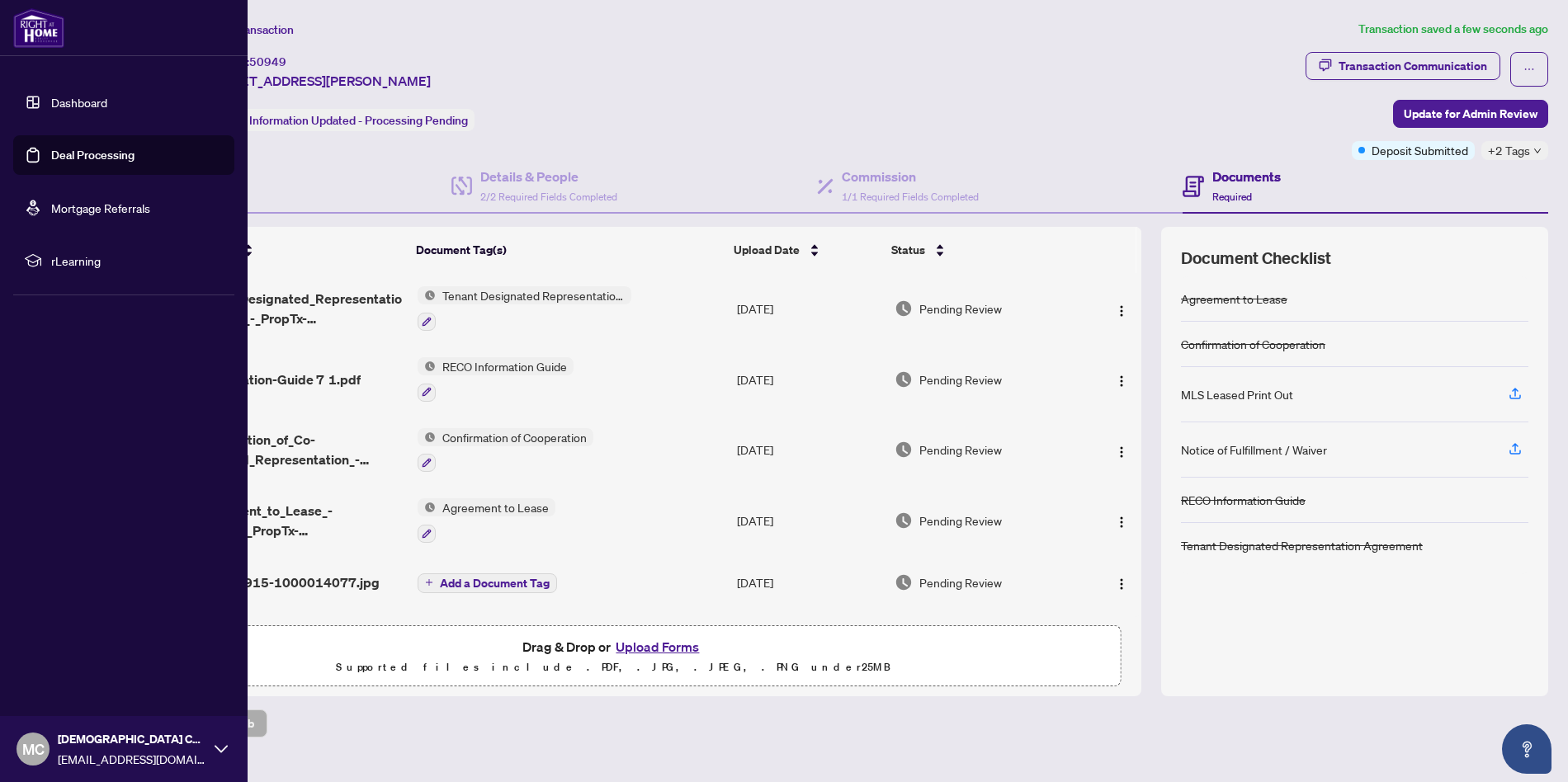
click at [64, 100] on link "Dashboard" at bounding box center [79, 102] width 56 height 15
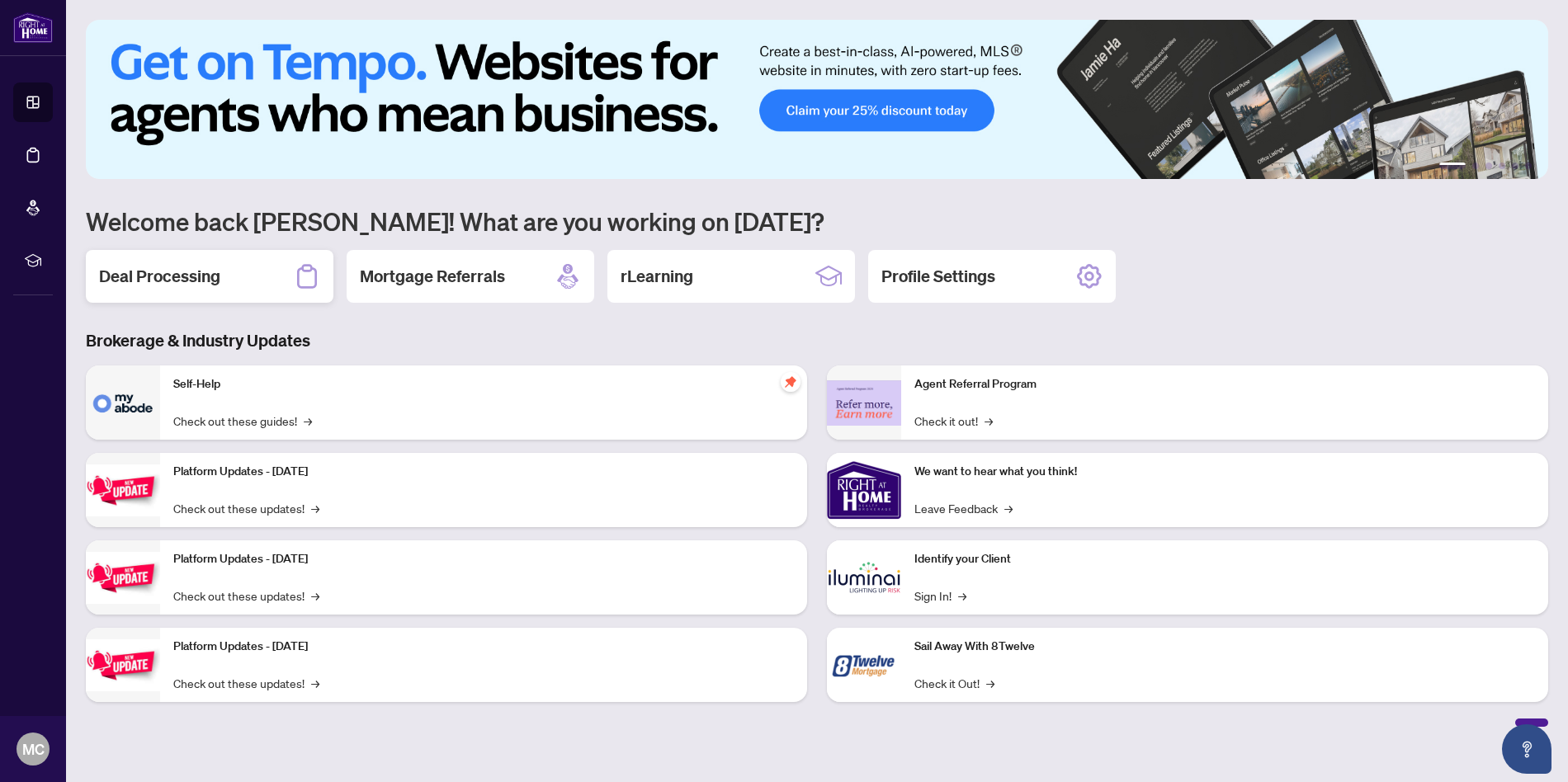
click at [230, 277] on div "Deal Processing" at bounding box center [209, 276] width 247 height 53
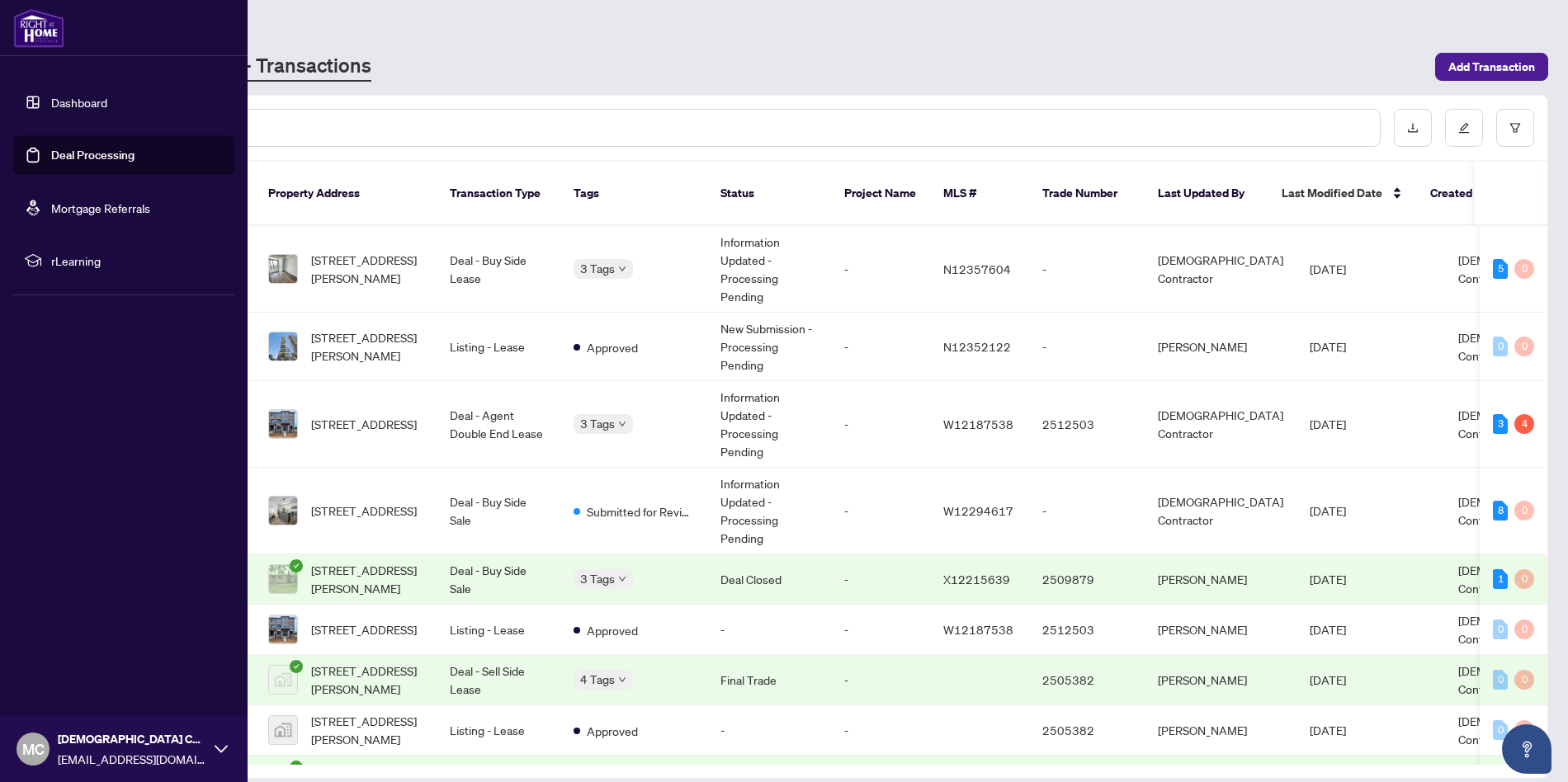
click at [55, 97] on link "Dashboard" at bounding box center [79, 102] width 56 height 15
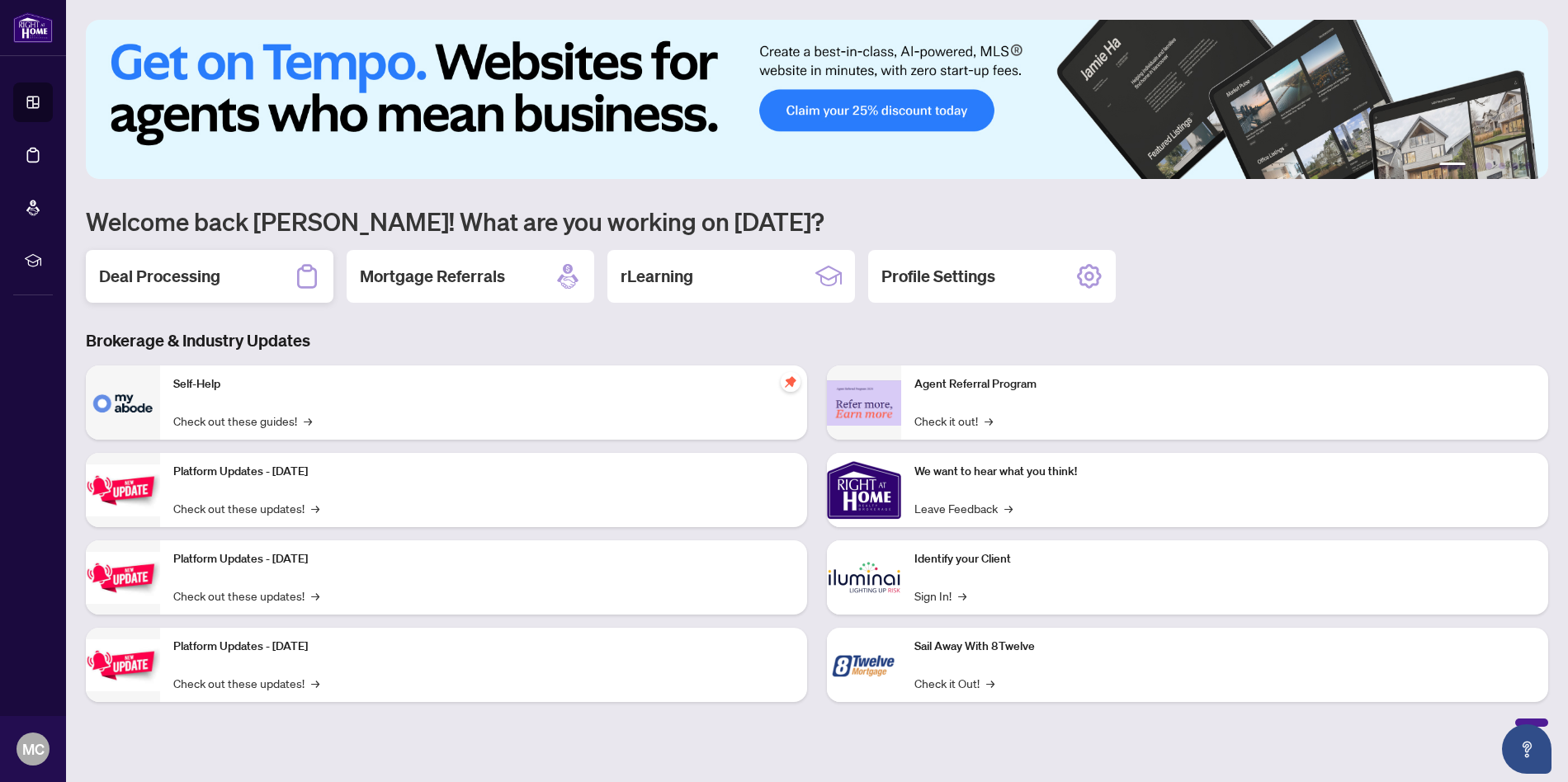
click at [258, 283] on div "Deal Processing" at bounding box center [209, 276] width 247 height 53
